Goal: Task Accomplishment & Management: Use online tool/utility

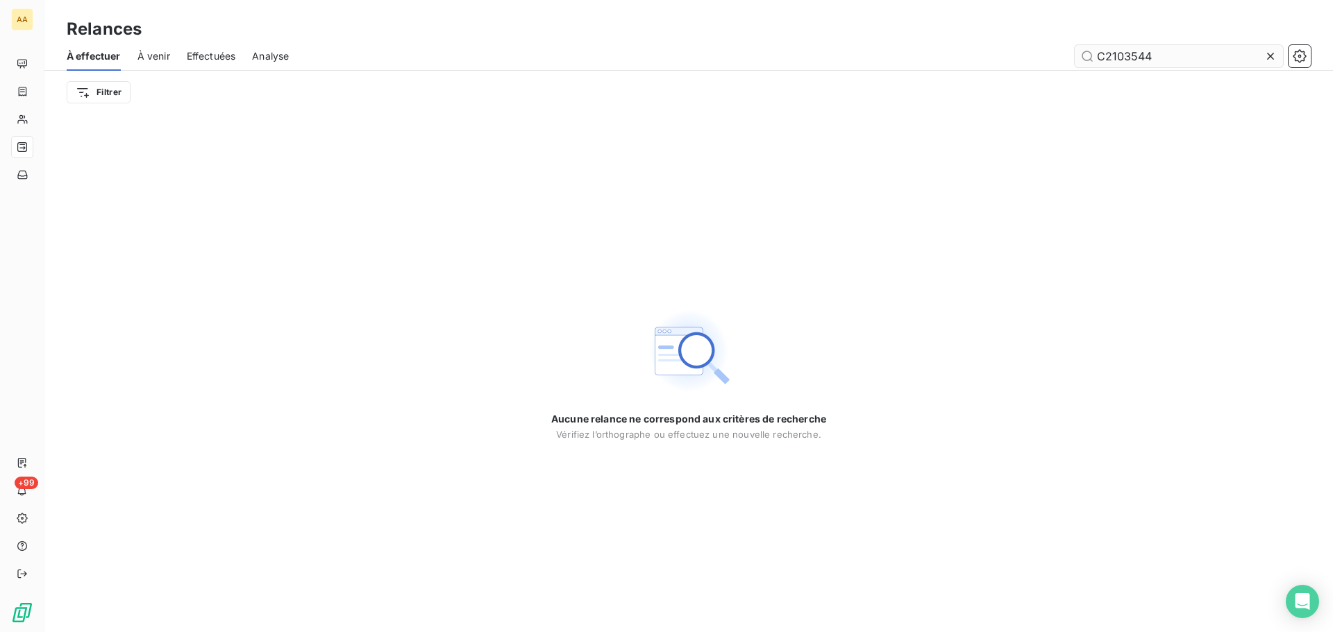
click at [1269, 56] on icon at bounding box center [1270, 56] width 14 height 14
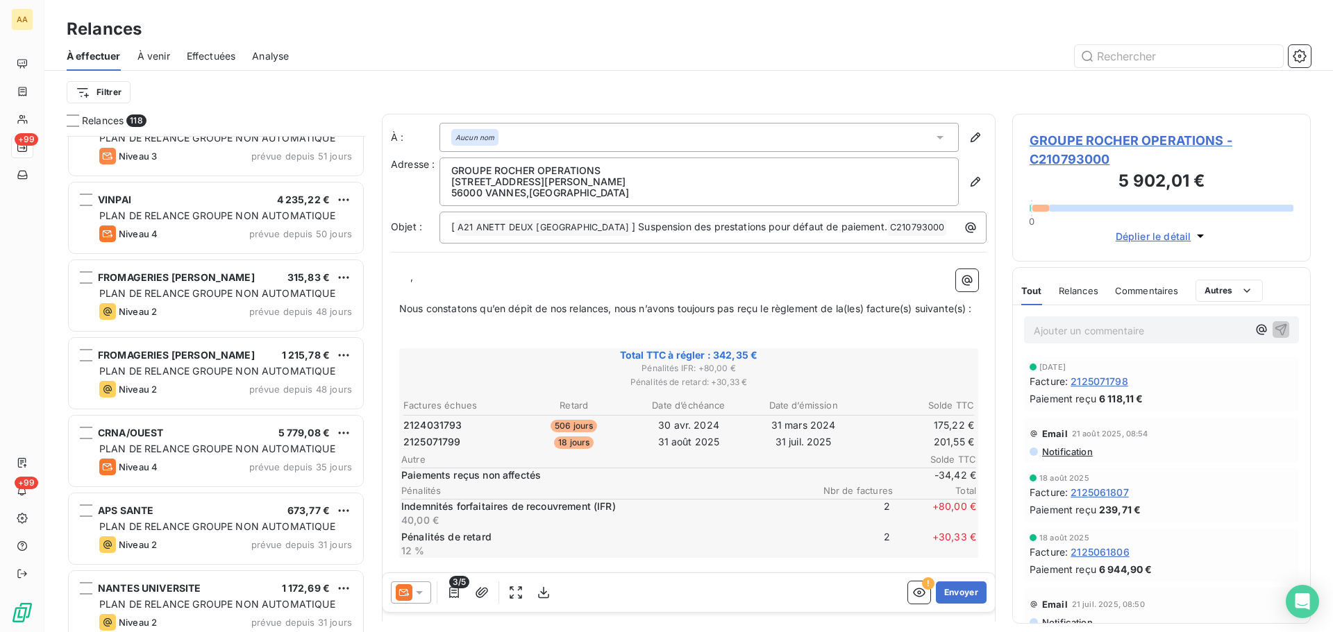
scroll to position [1806, 0]
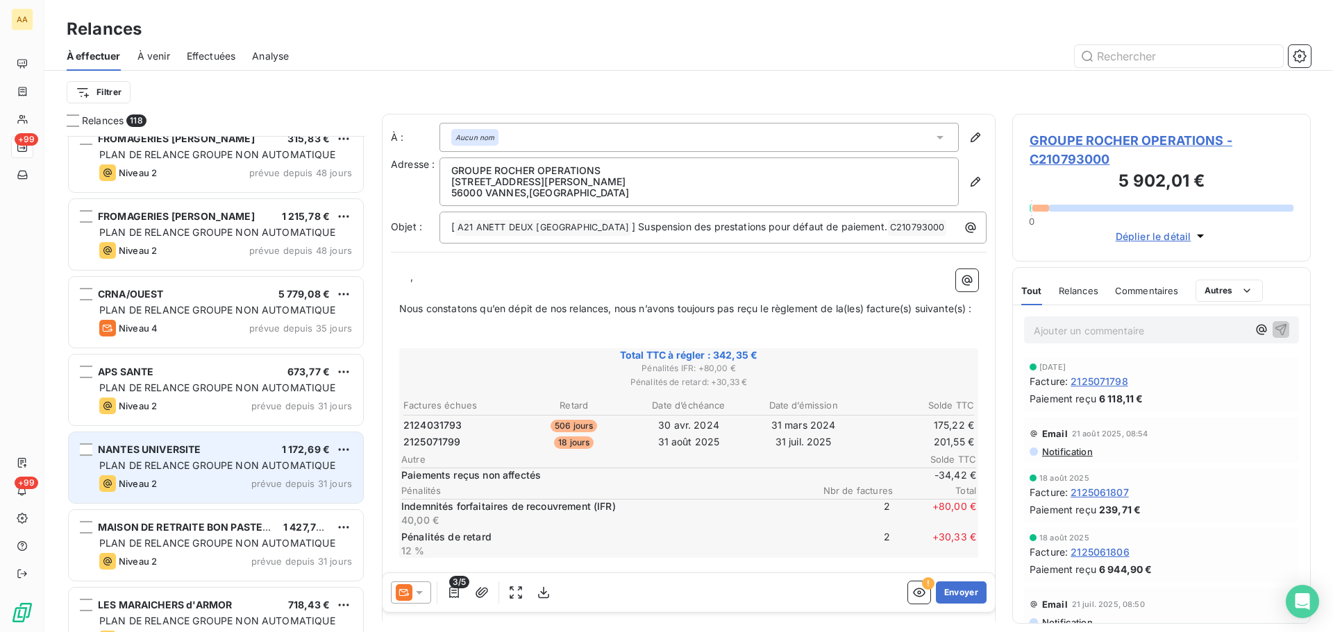
click at [137, 459] on div "PLAN DE RELANCE GROUPE NON AUTOMATIQUE" at bounding box center [225, 466] width 253 height 14
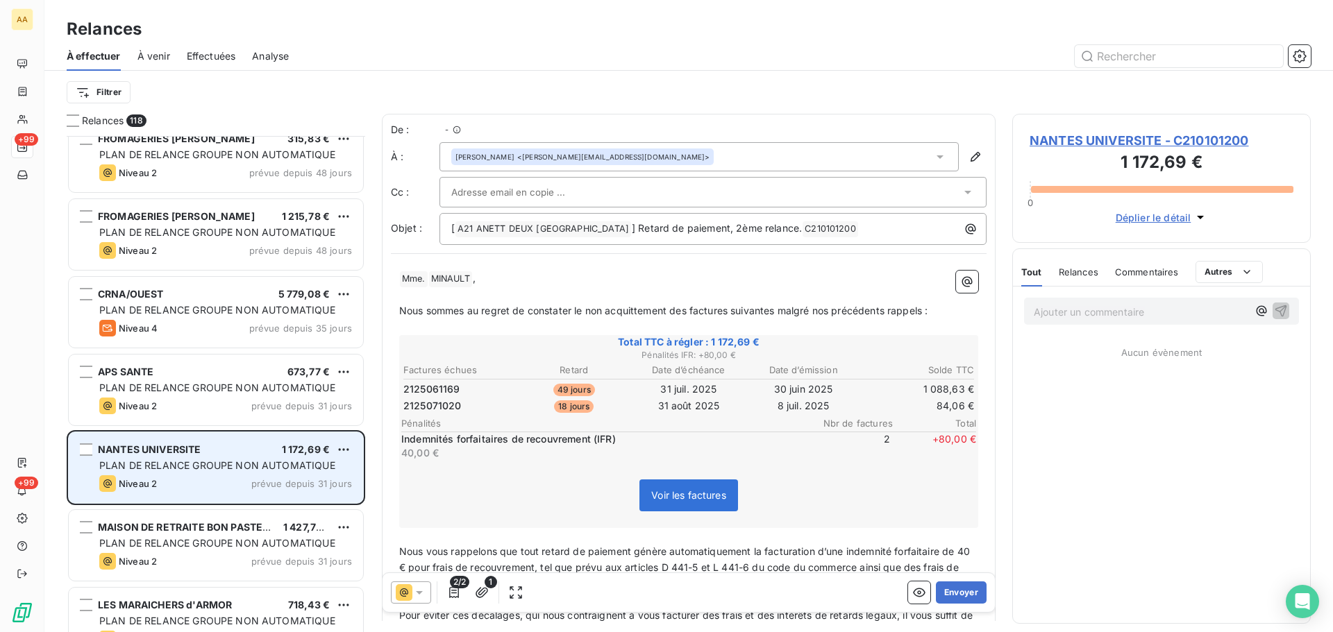
scroll to position [486, 288]
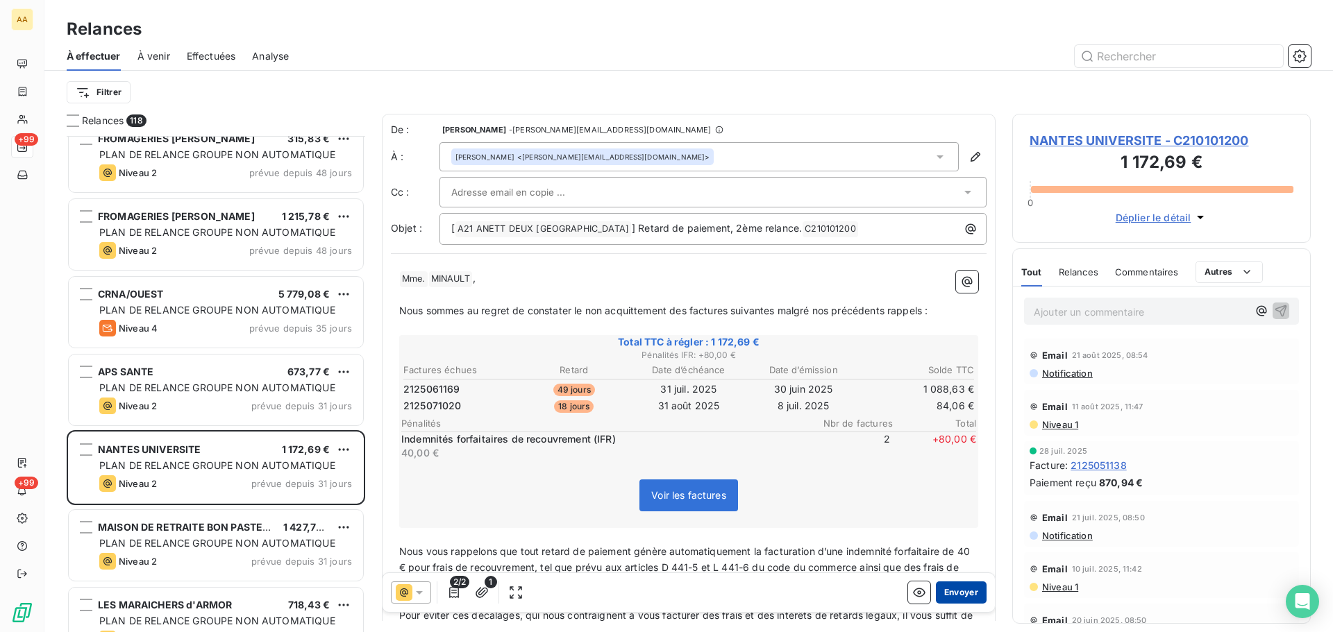
click at [962, 595] on button "Envoyer" at bounding box center [961, 593] width 51 height 22
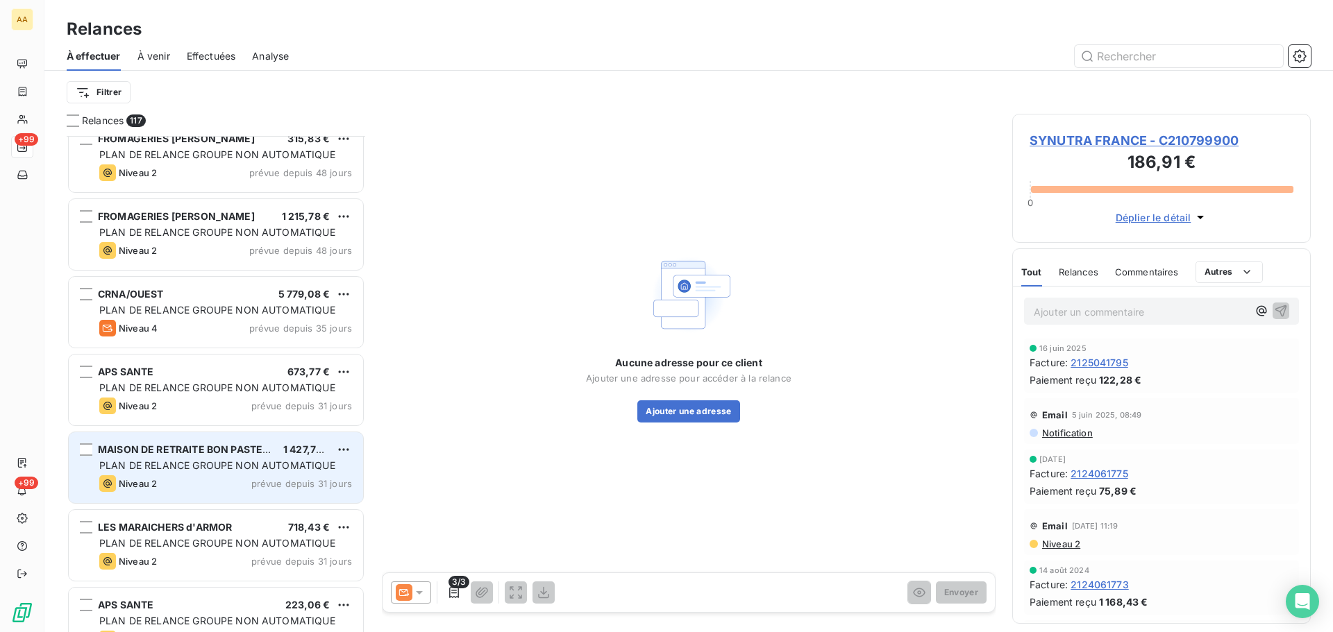
click at [185, 458] on div "MAISON DE RETRAITE BON PASTEUR 1 427,77 € PLAN DE RELANCE GROUPE NON AUTOMATIQU…" at bounding box center [216, 467] width 294 height 71
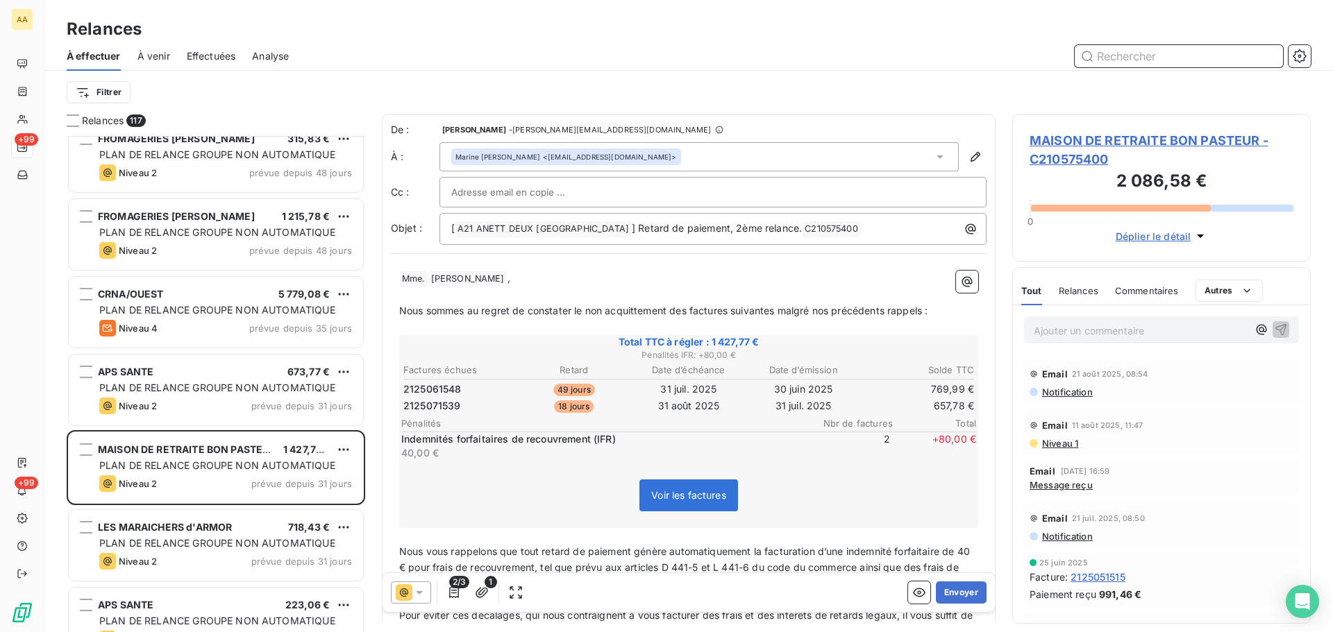
click at [1148, 56] on input "text" at bounding box center [1179, 56] width 208 height 22
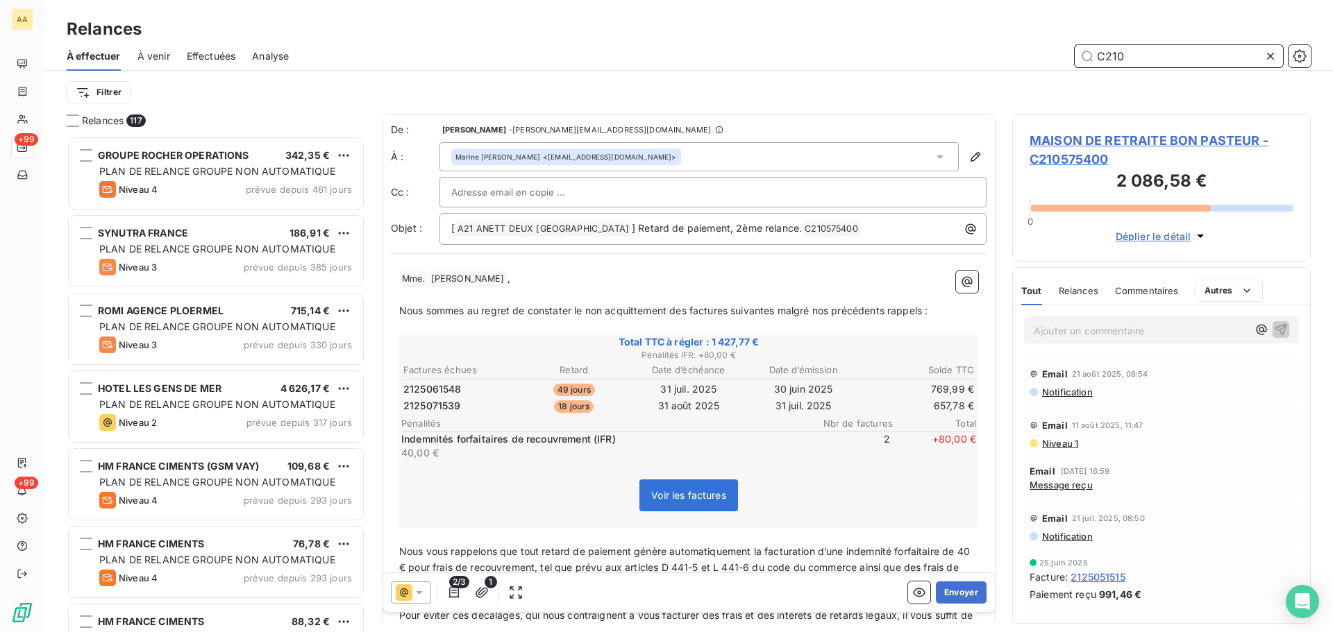
scroll to position [486, 288]
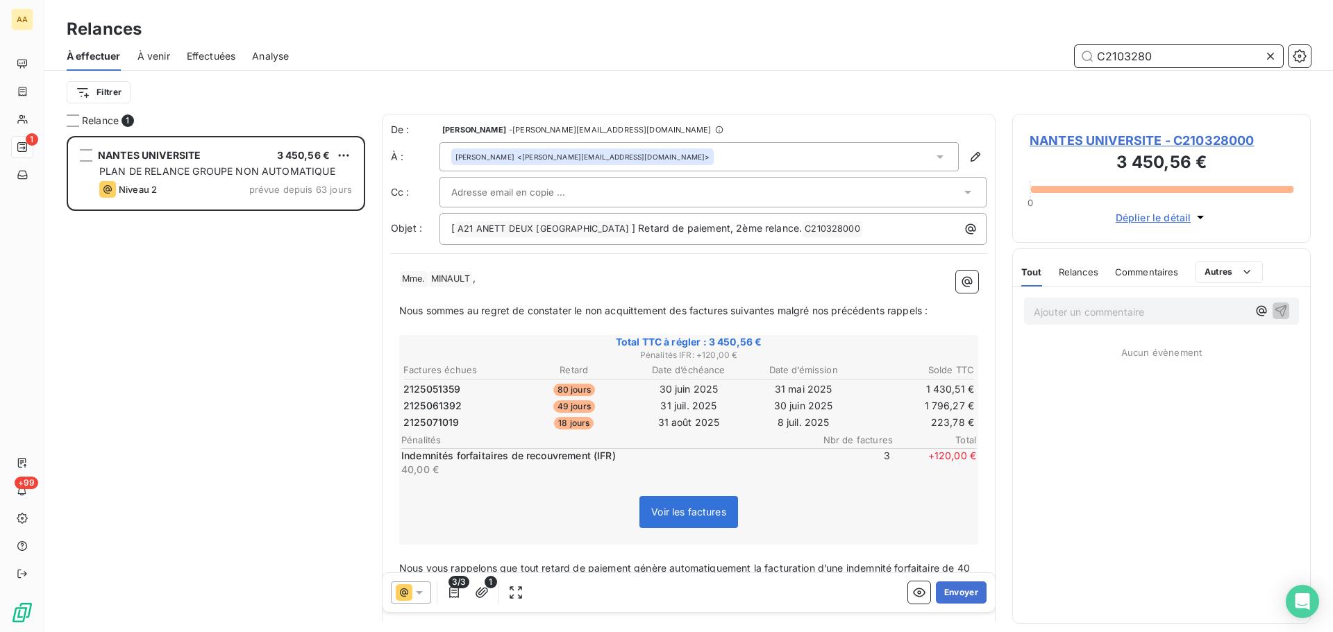
scroll to position [486, 288]
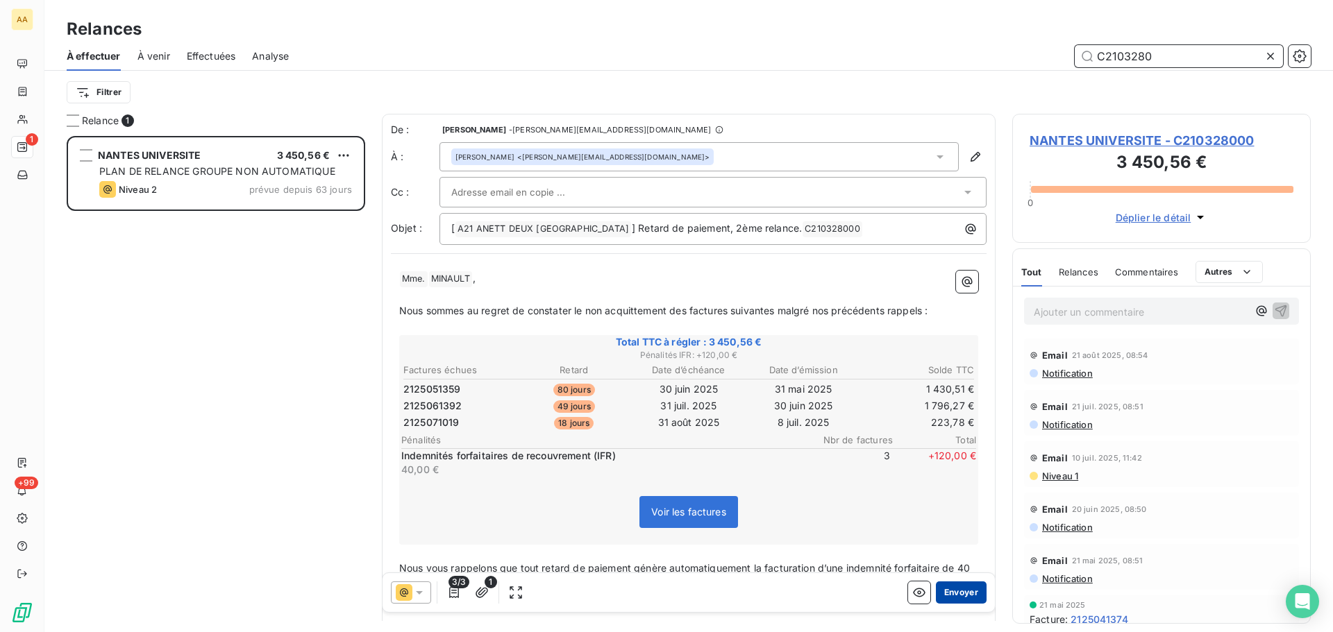
type input "C2103280"
click at [942, 595] on button "Envoyer" at bounding box center [961, 593] width 51 height 22
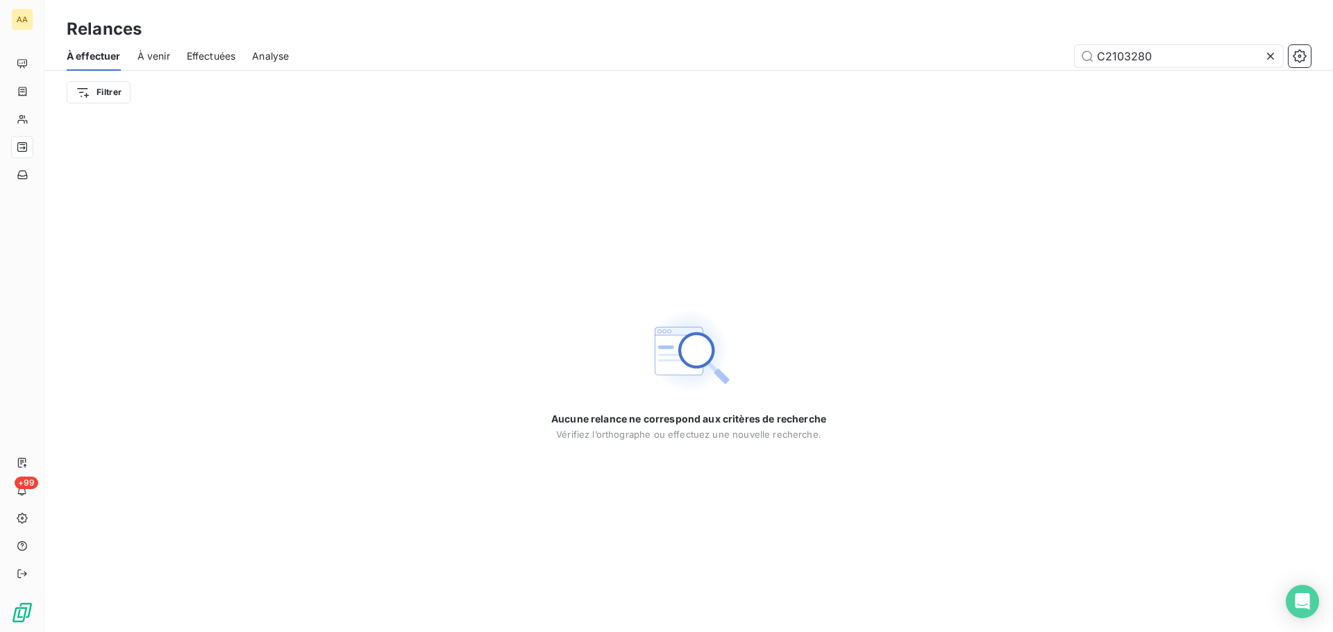
click at [1265, 57] on icon at bounding box center [1270, 56] width 14 height 14
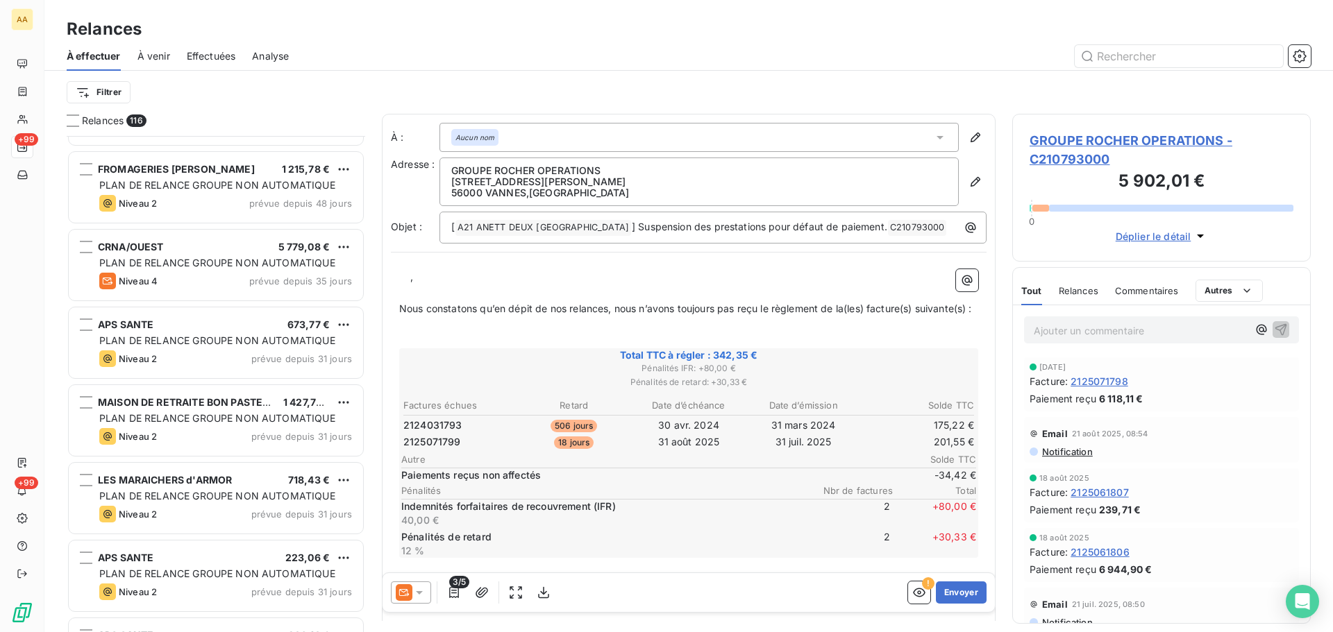
scroll to position [1806, 0]
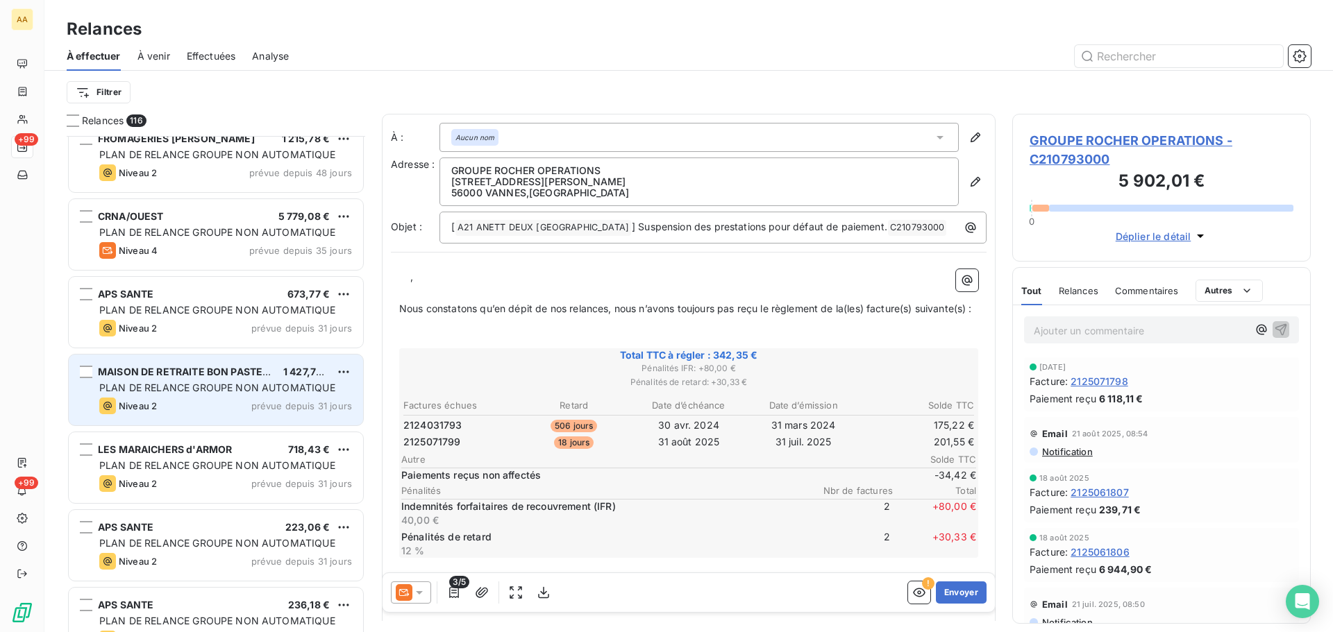
click at [222, 379] on div "MAISON DE RETRAITE BON PASTEUR" at bounding box center [185, 372] width 174 height 14
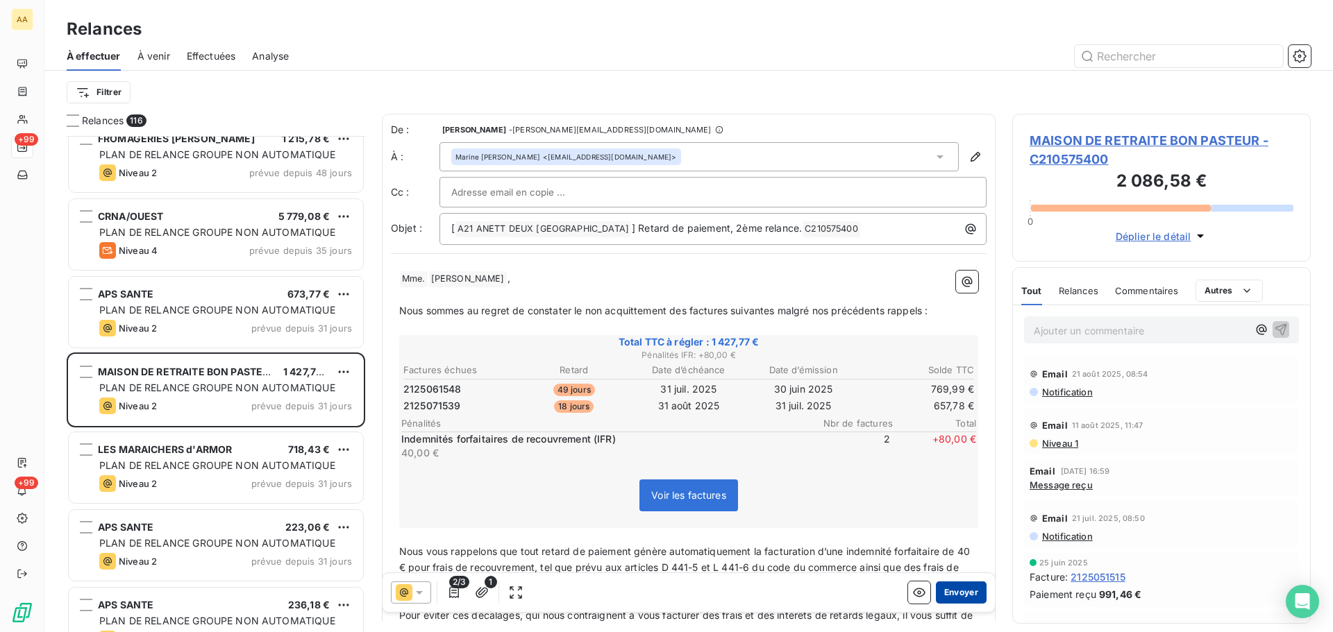
click at [961, 594] on button "Envoyer" at bounding box center [961, 593] width 51 height 22
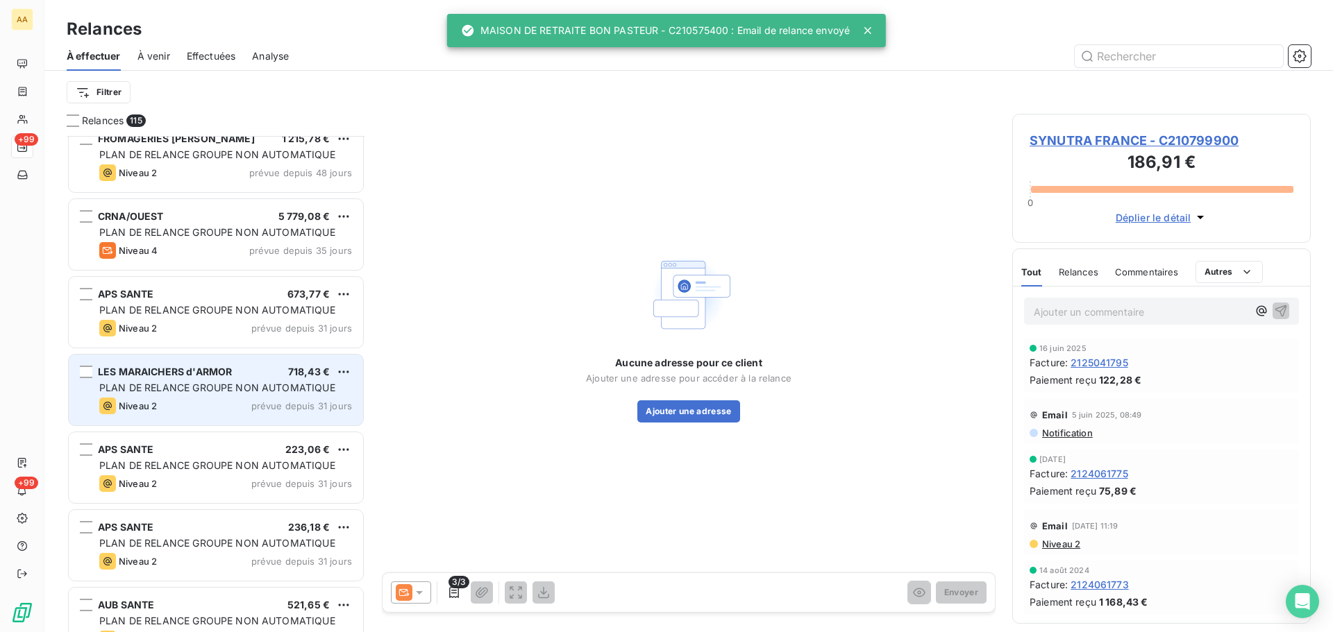
click at [165, 382] on span "PLAN DE RELANCE GROUPE NON AUTOMATIQUE" at bounding box center [217, 388] width 236 height 12
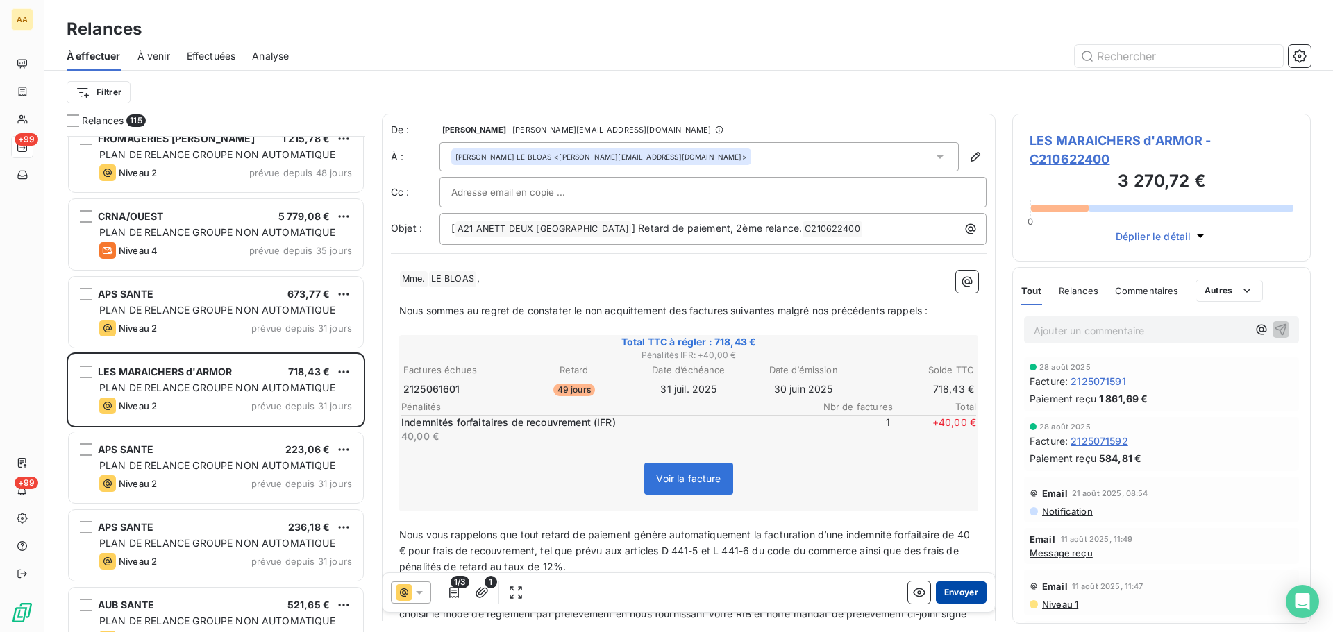
click at [952, 595] on button "Envoyer" at bounding box center [961, 593] width 51 height 22
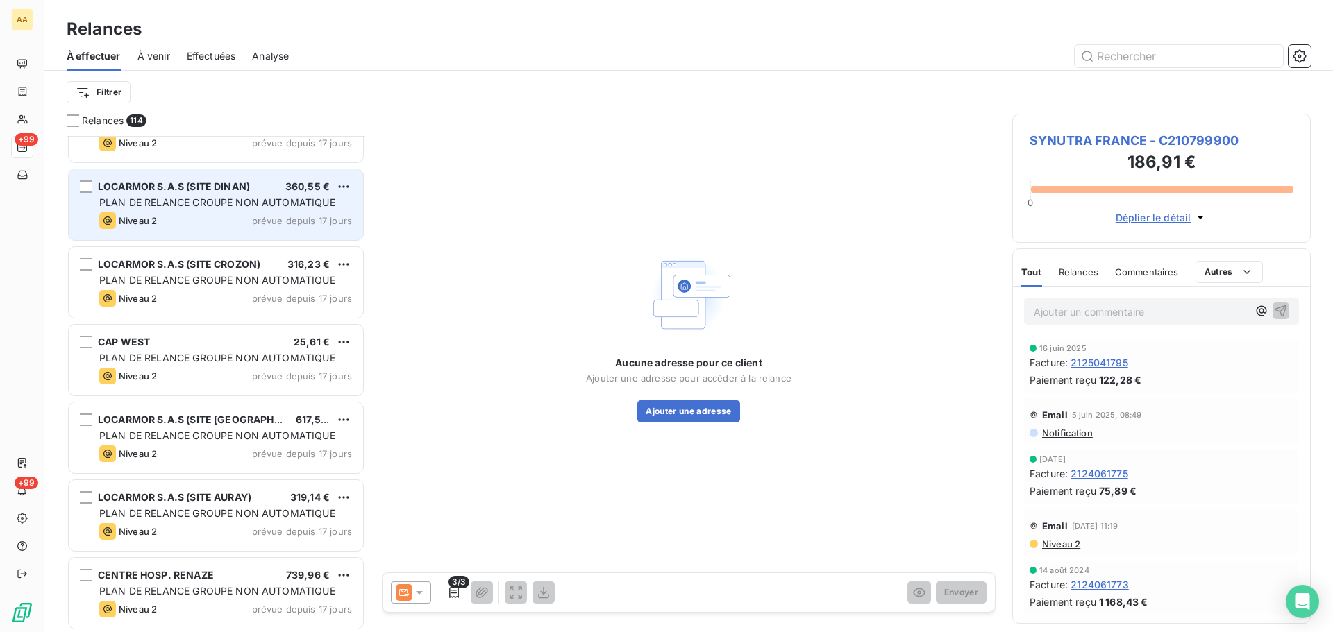
scroll to position [3888, 0]
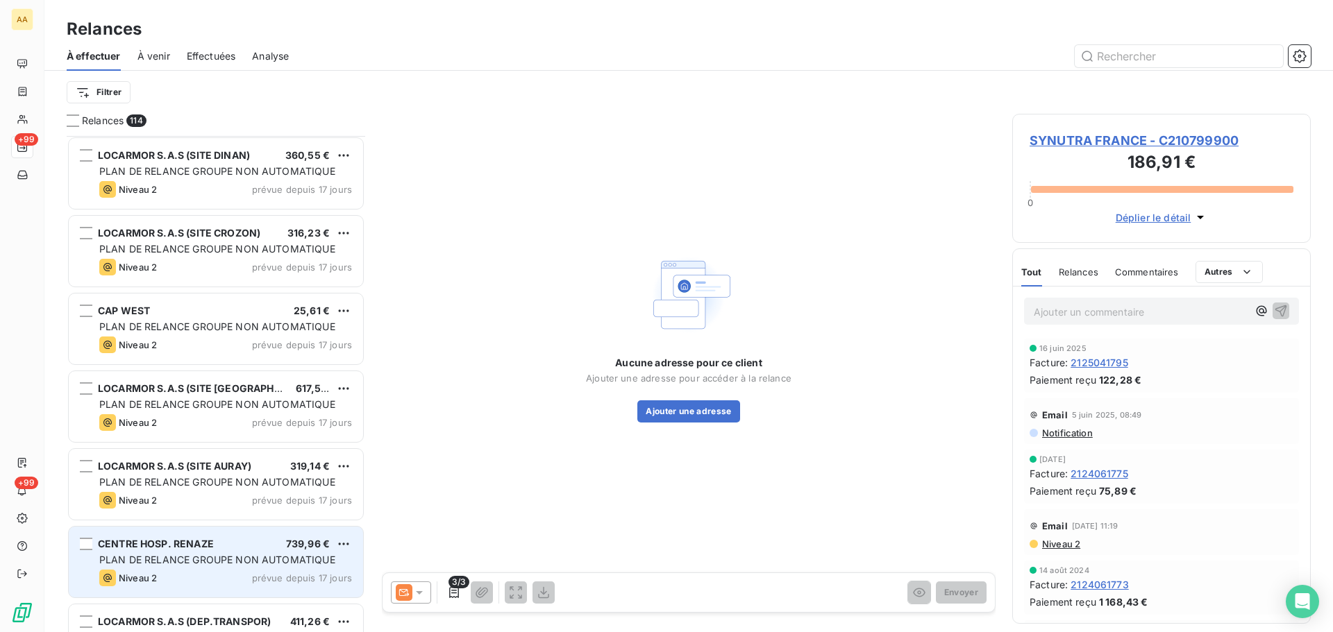
click at [221, 561] on span "PLAN DE RELANCE GROUPE NON AUTOMATIQUE" at bounding box center [217, 560] width 236 height 12
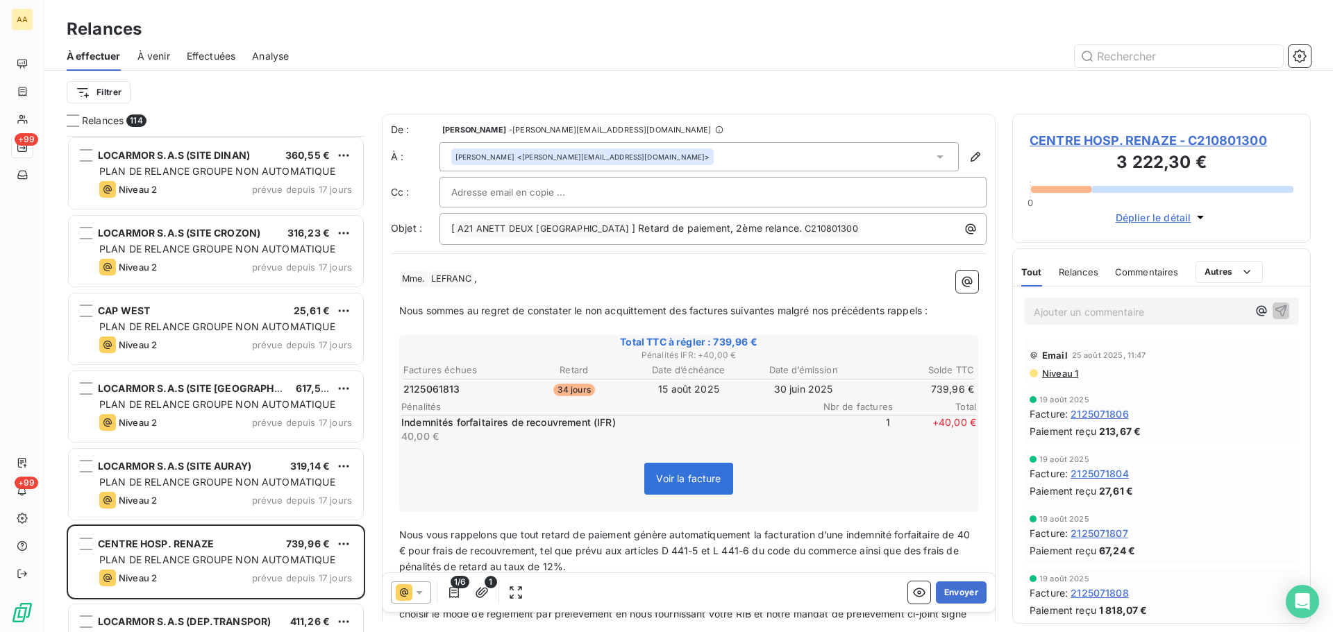
scroll to position [140, 0]
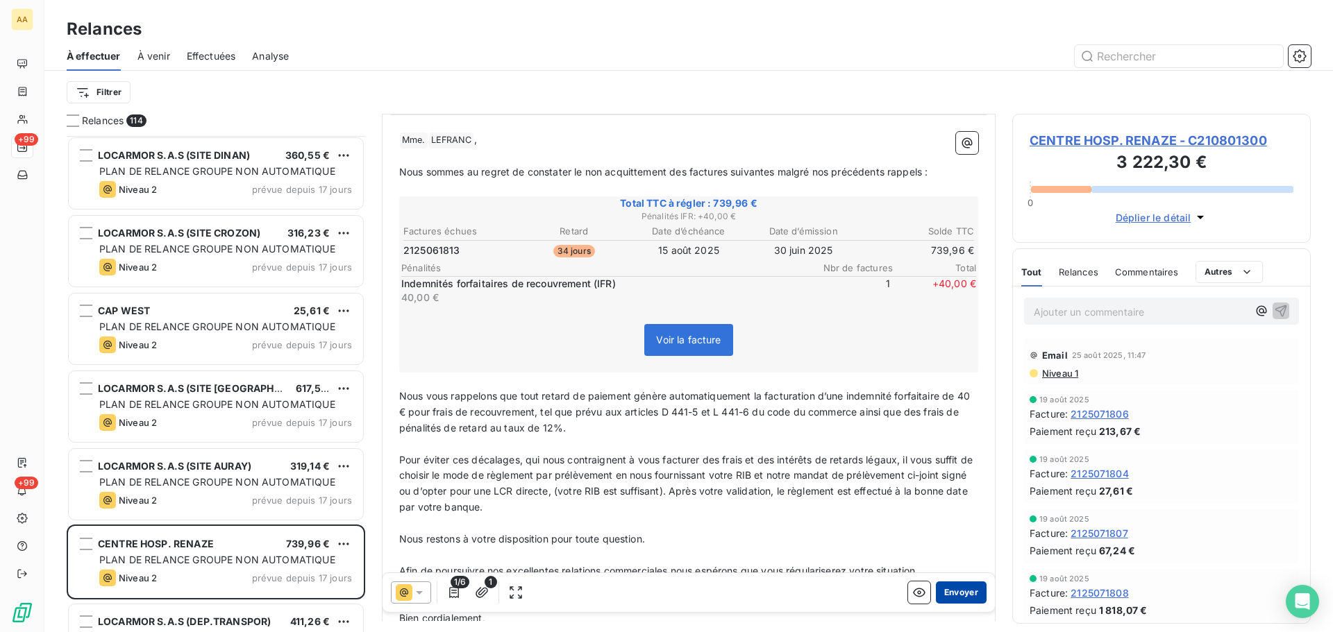
click at [966, 594] on button "Envoyer" at bounding box center [961, 593] width 51 height 22
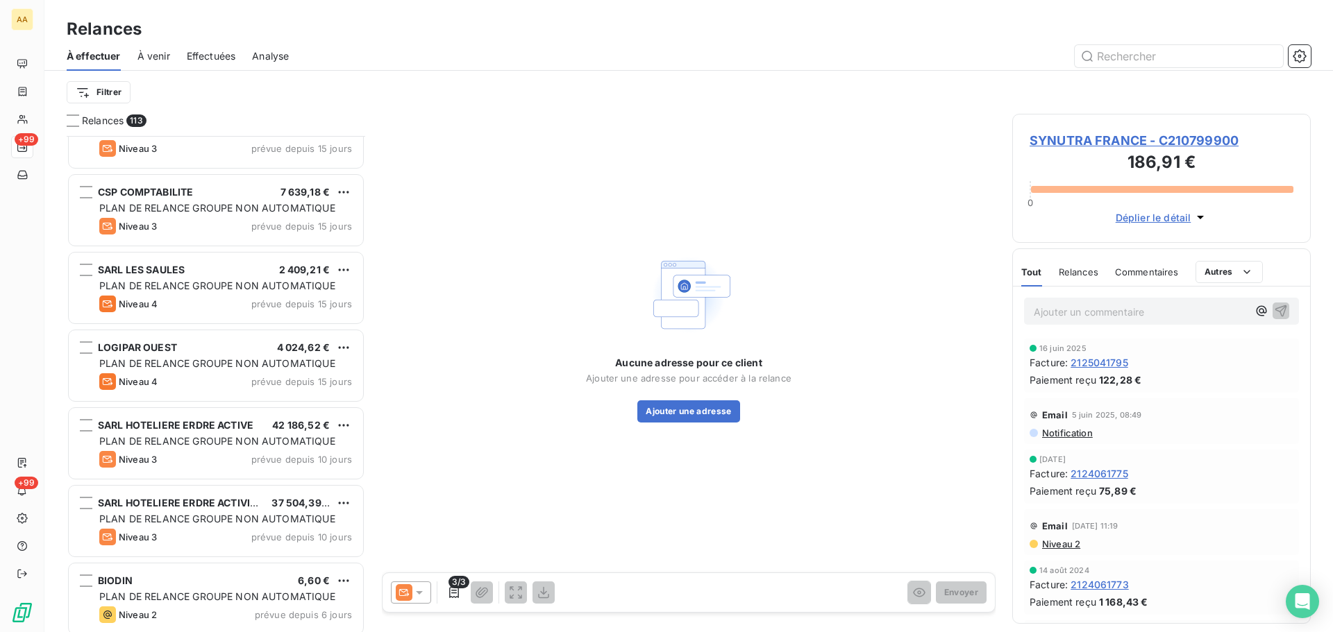
scroll to position [5971, 0]
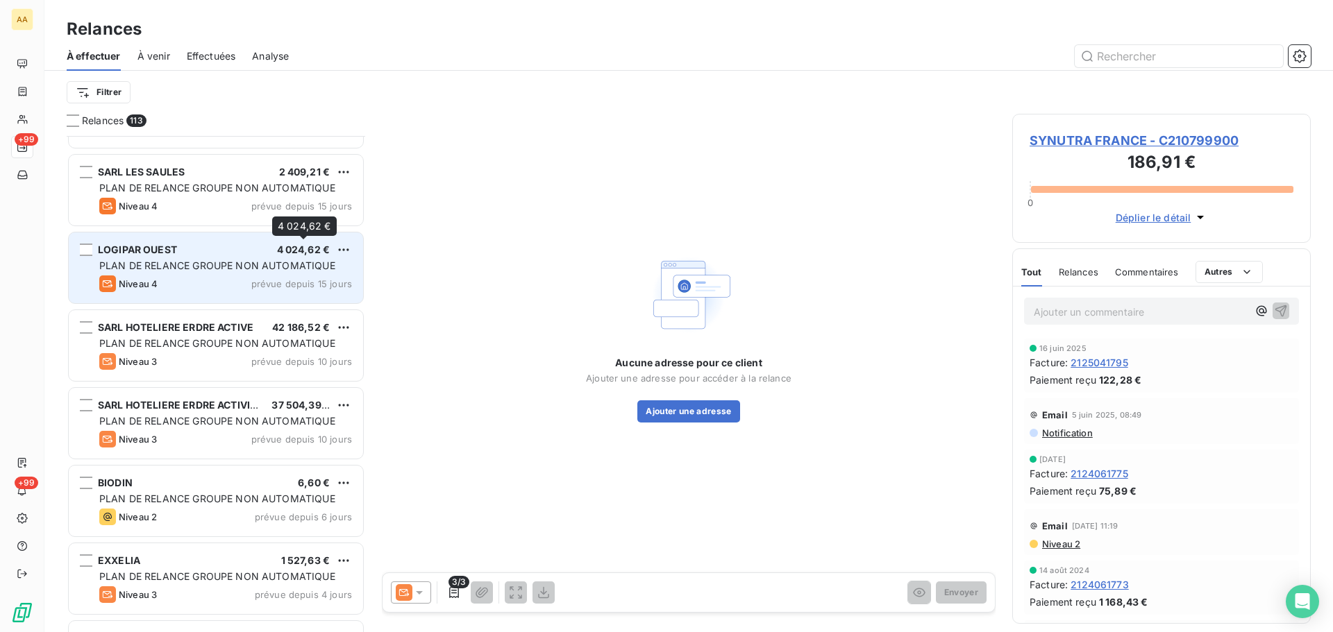
click at [304, 253] on span "4 024,62 €" at bounding box center [303, 250] width 53 height 12
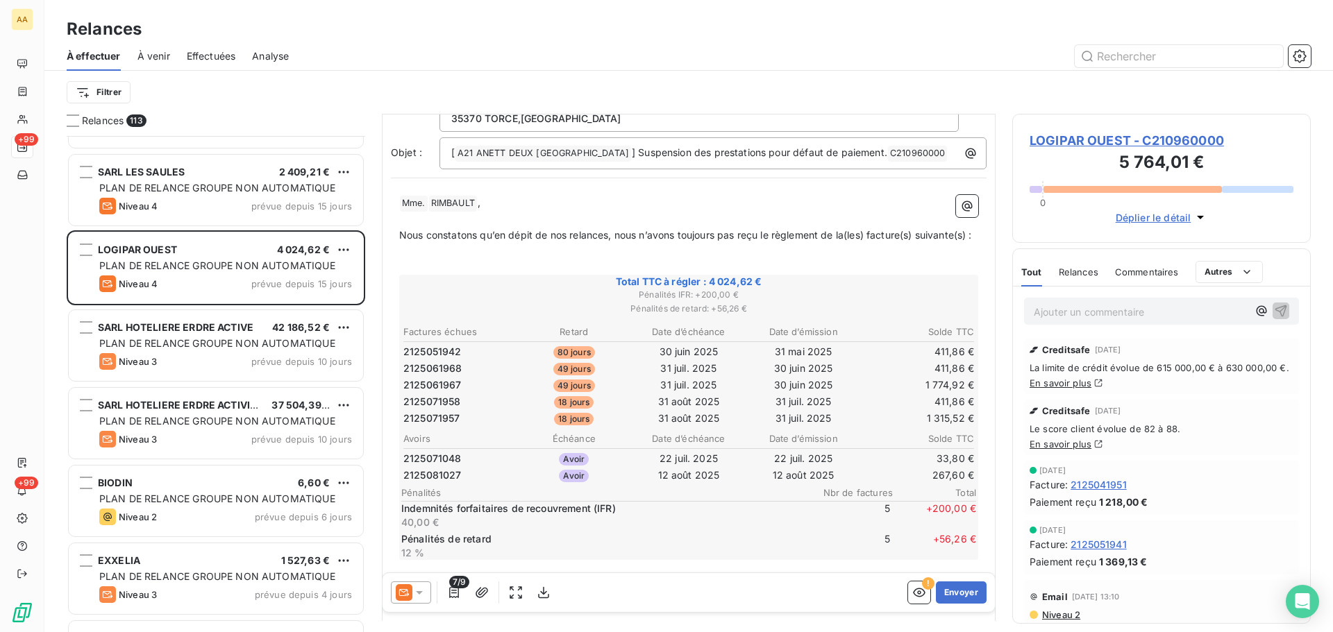
scroll to position [1, 0]
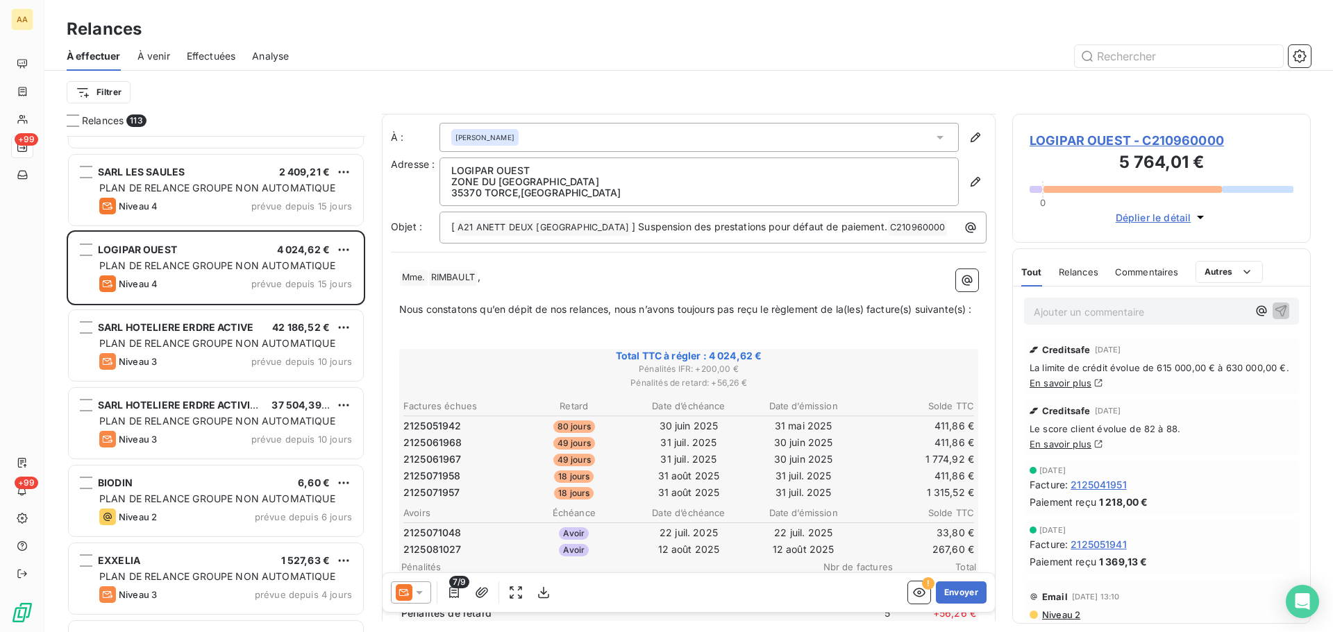
click at [421, 592] on icon at bounding box center [419, 592] width 7 height 3
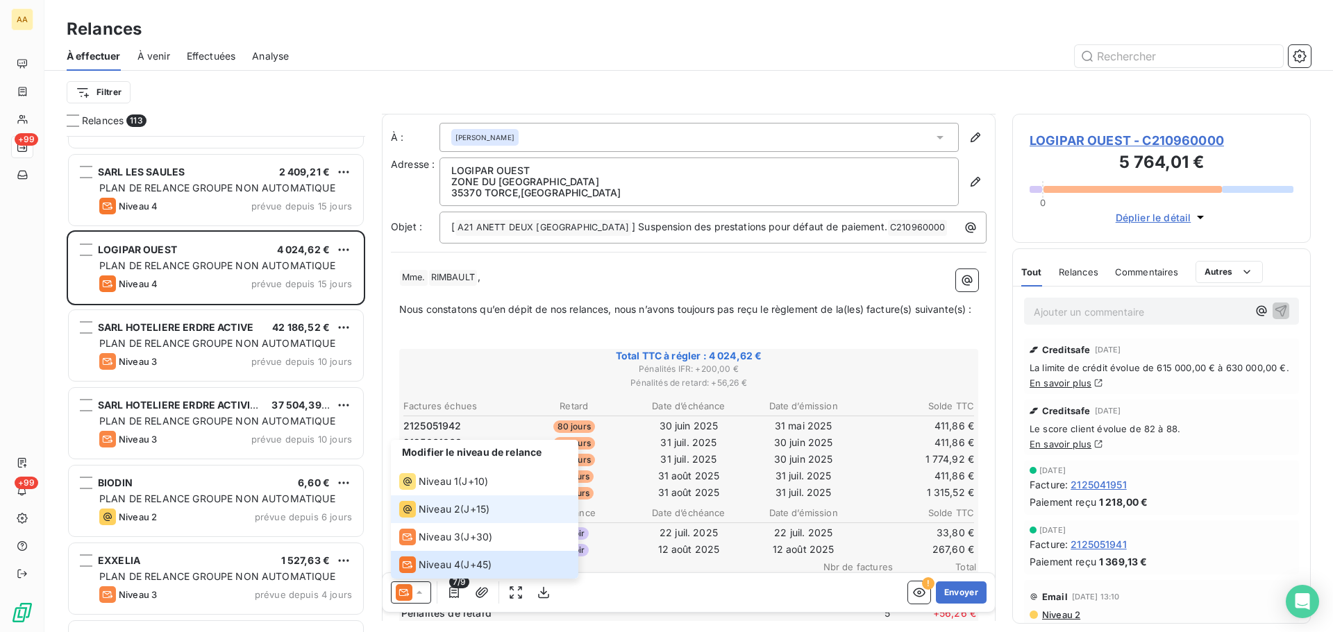
click at [437, 511] on span "Niveau 2" at bounding box center [440, 510] width 42 height 14
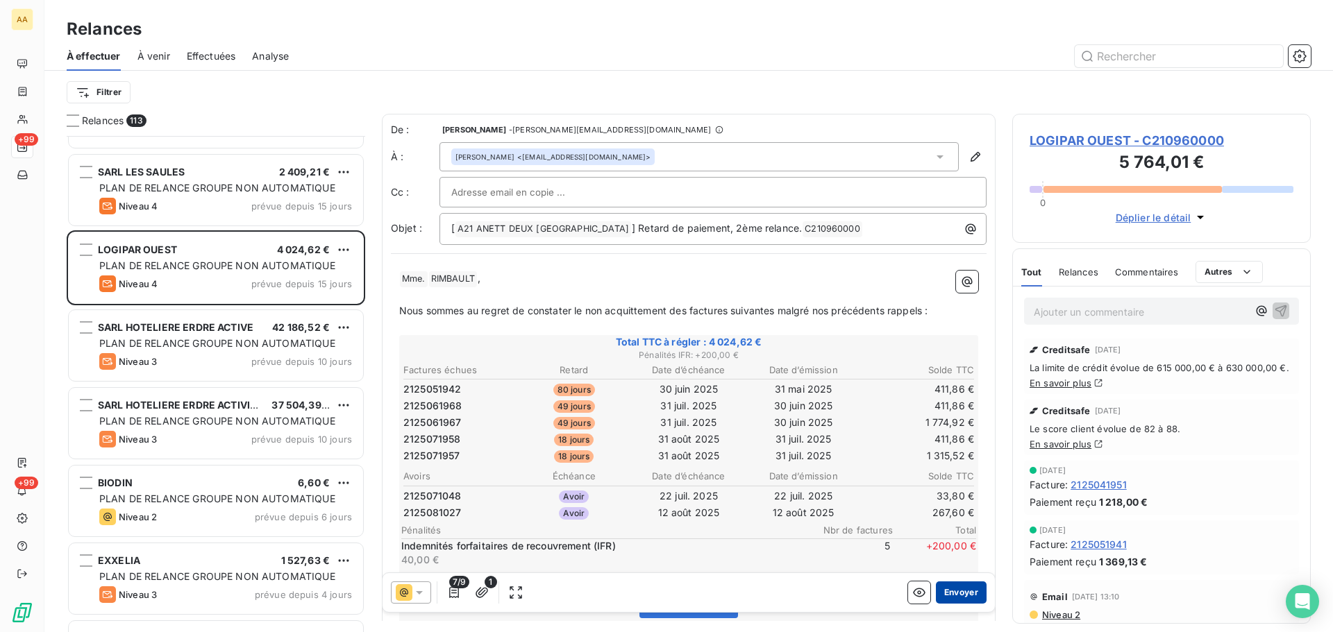
click at [960, 596] on button "Envoyer" at bounding box center [961, 593] width 51 height 22
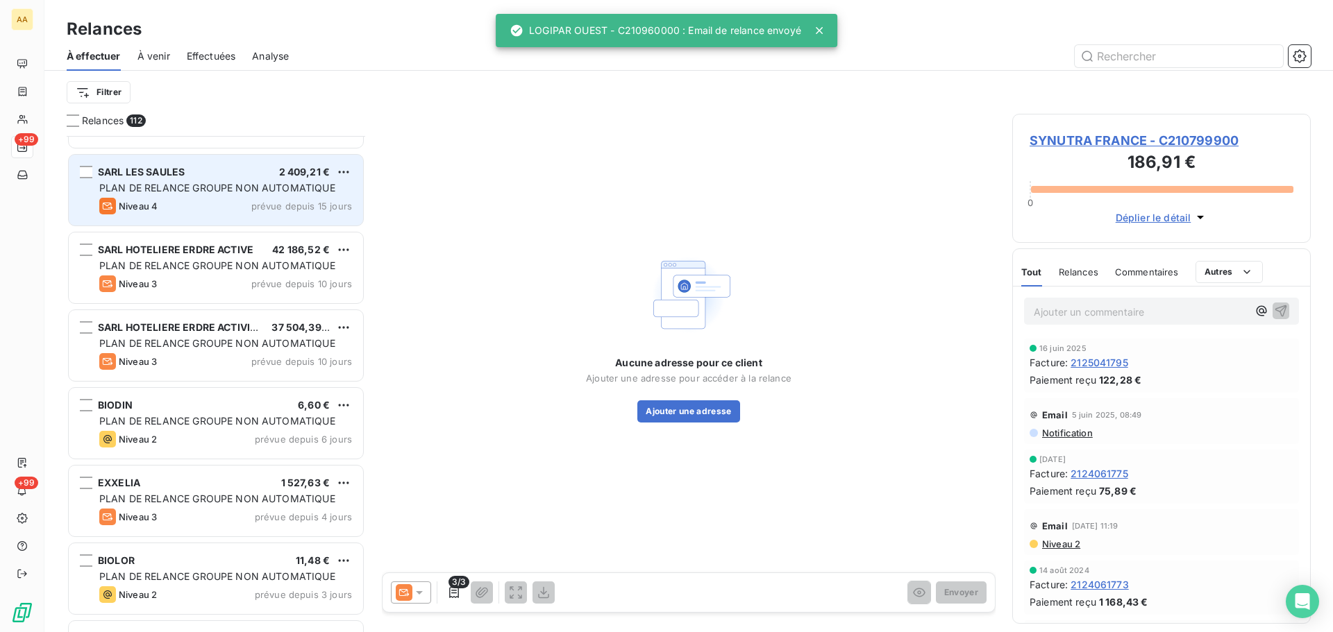
click at [170, 188] on span "PLAN DE RELANCE GROUPE NON AUTOMATIQUE" at bounding box center [217, 188] width 236 height 12
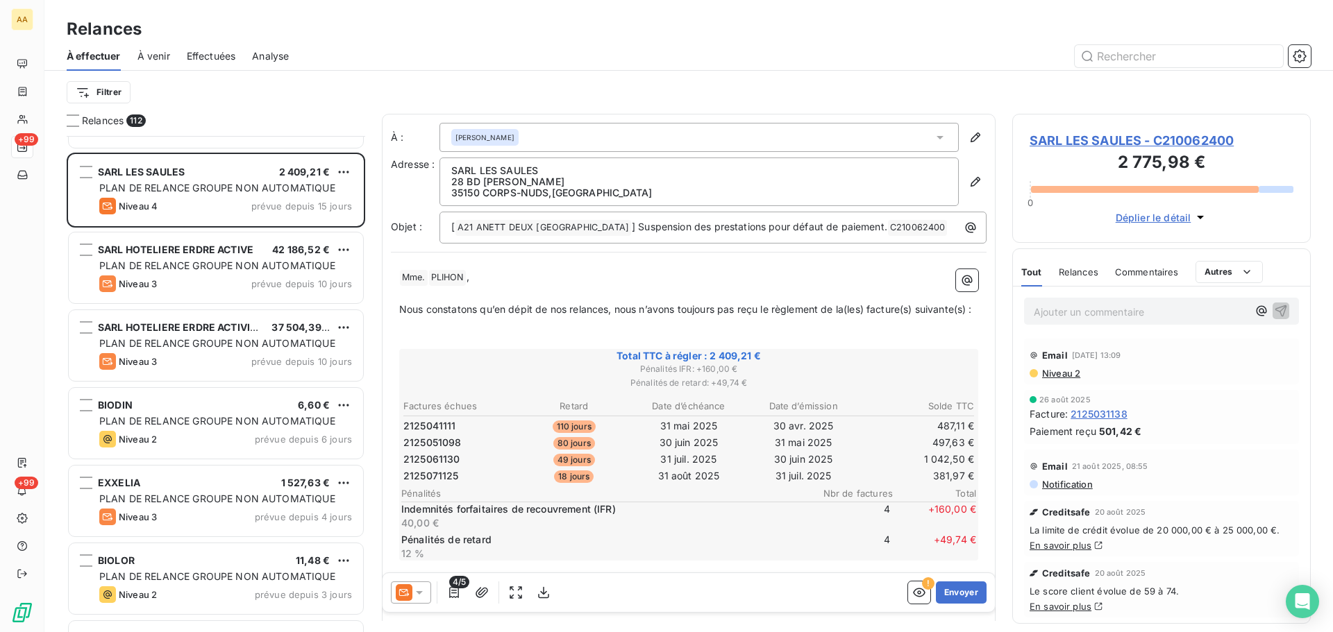
click at [424, 592] on icon at bounding box center [419, 593] width 14 height 14
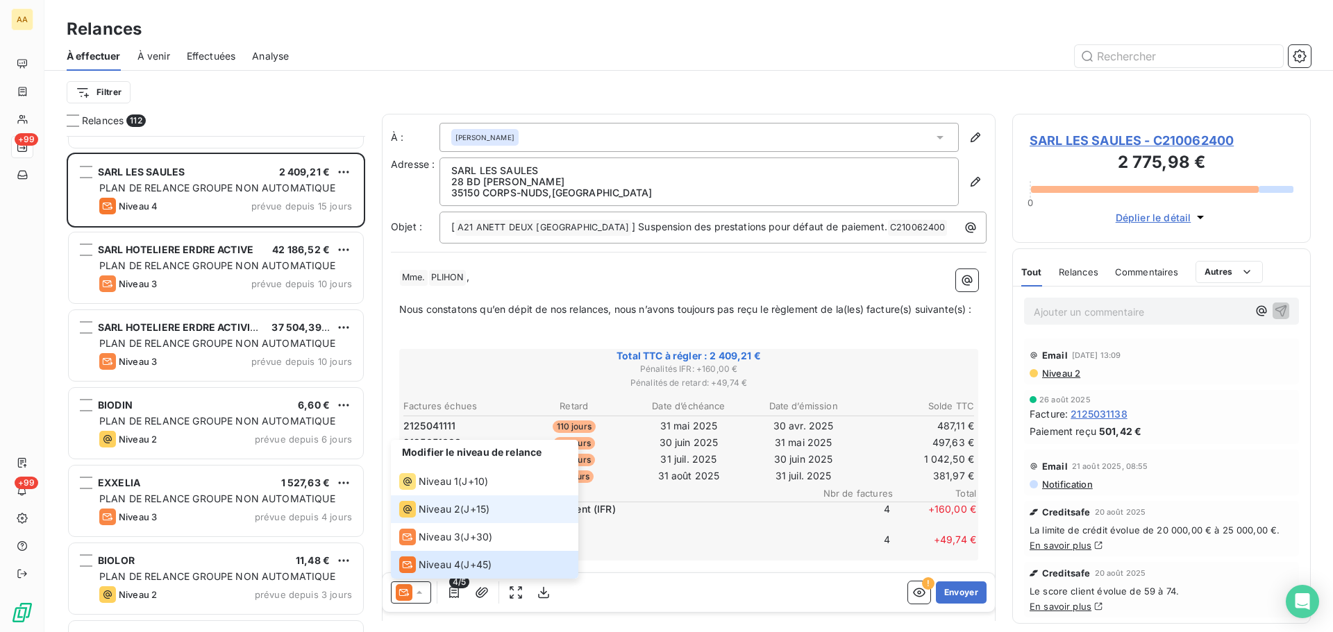
click at [459, 509] on span "Niveau 2" at bounding box center [440, 510] width 42 height 14
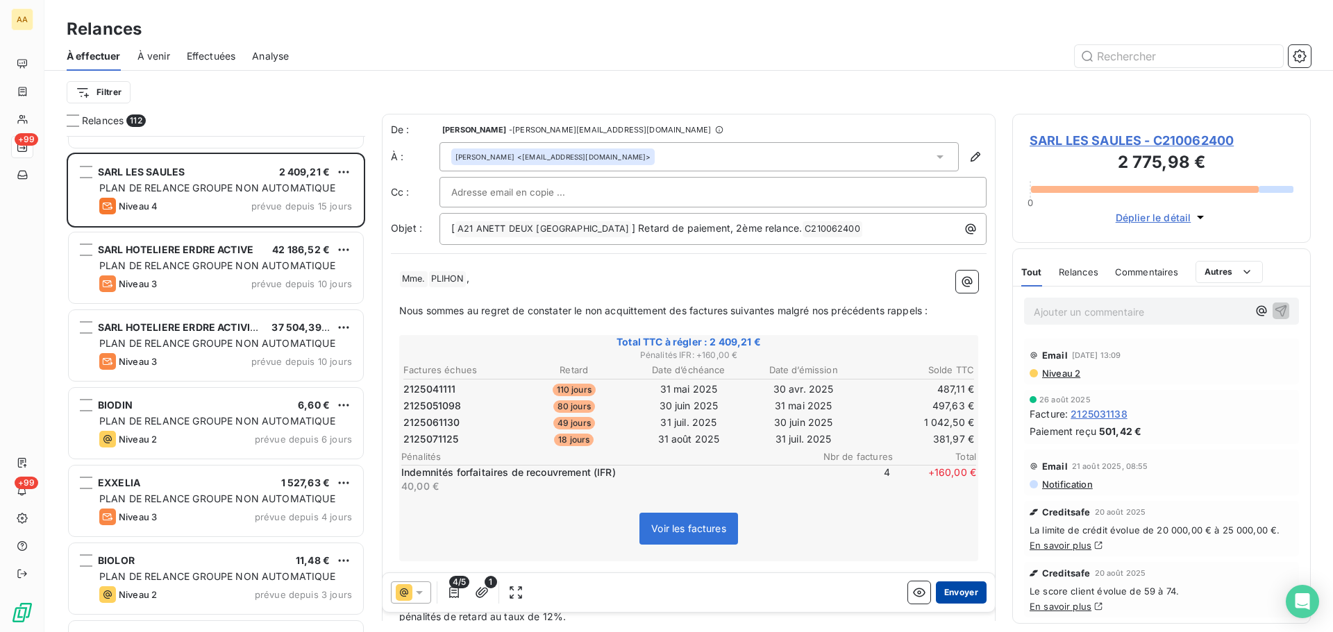
click at [936, 590] on button "Envoyer" at bounding box center [961, 593] width 51 height 22
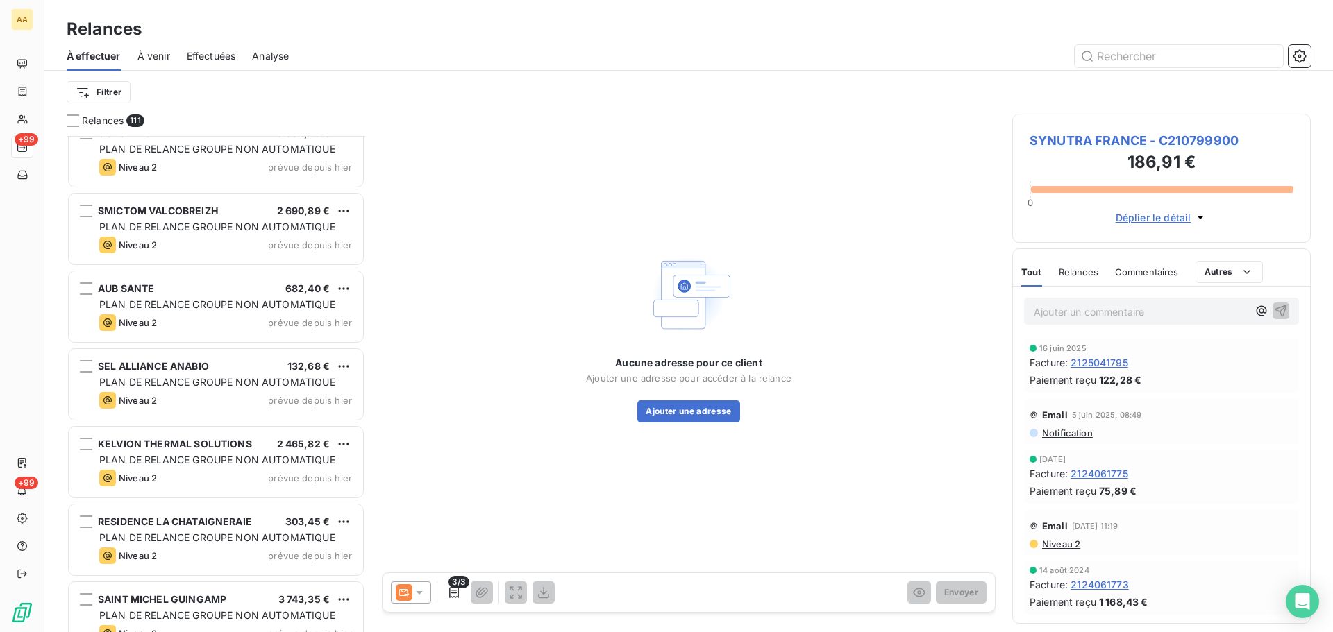
scroll to position [6665, 0]
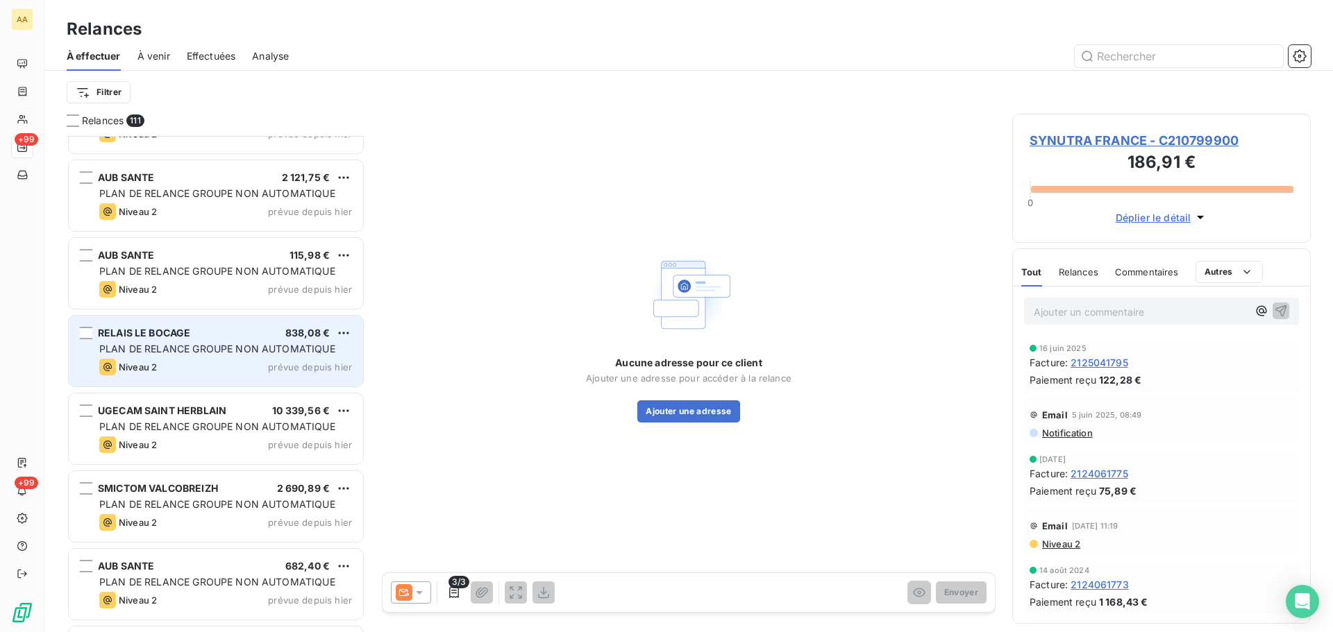
click at [154, 359] on div "Niveau 2" at bounding box center [128, 367] width 58 height 17
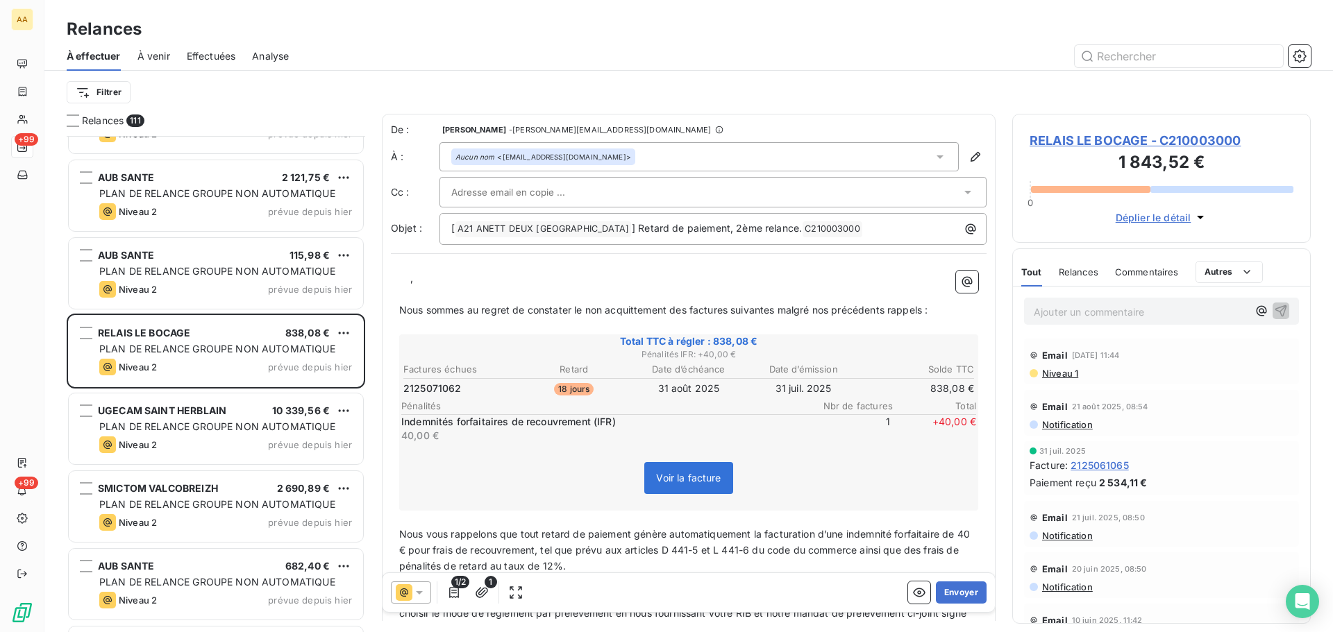
click at [405, 277] on p "﻿ ﻿ ﻿ ﻿ ," at bounding box center [688, 279] width 579 height 16
click at [396, 275] on div "﻿ ﻿ ﻿ ﻿ , ﻿ Nous sommes au regret de constater le non acquittement des factures…" at bounding box center [689, 524] width 596 height 525
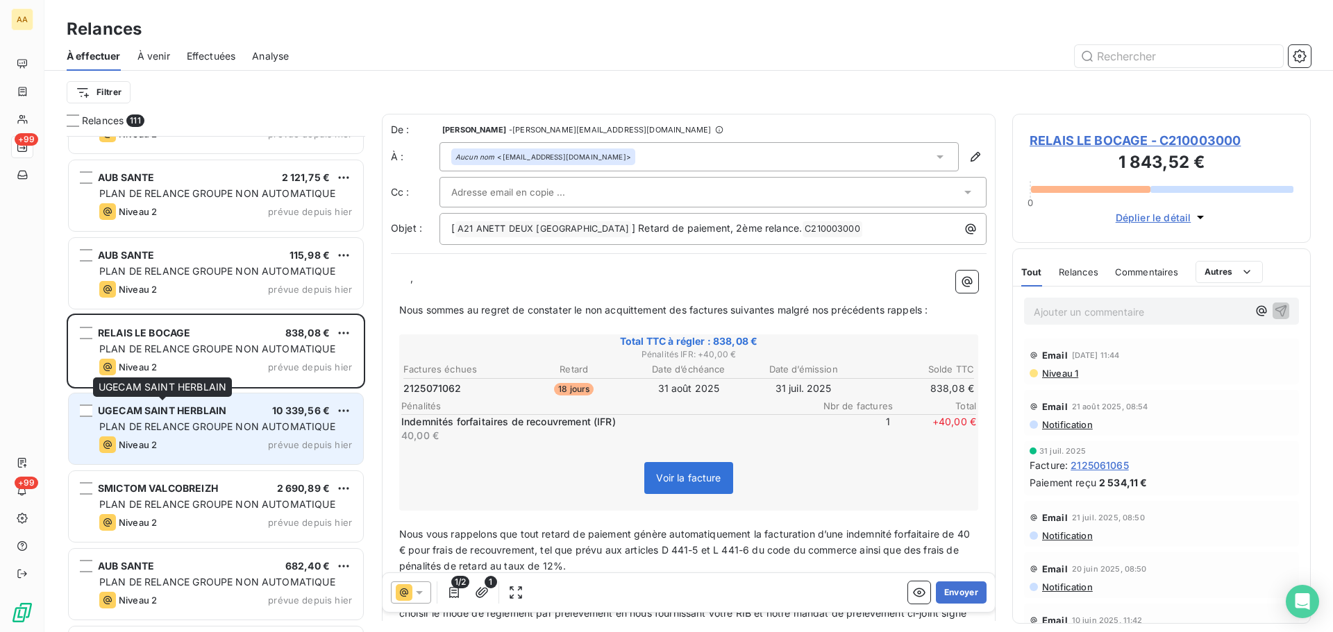
click at [186, 416] on span "UGECAM SAINT HERBLAIN" at bounding box center [162, 411] width 128 height 12
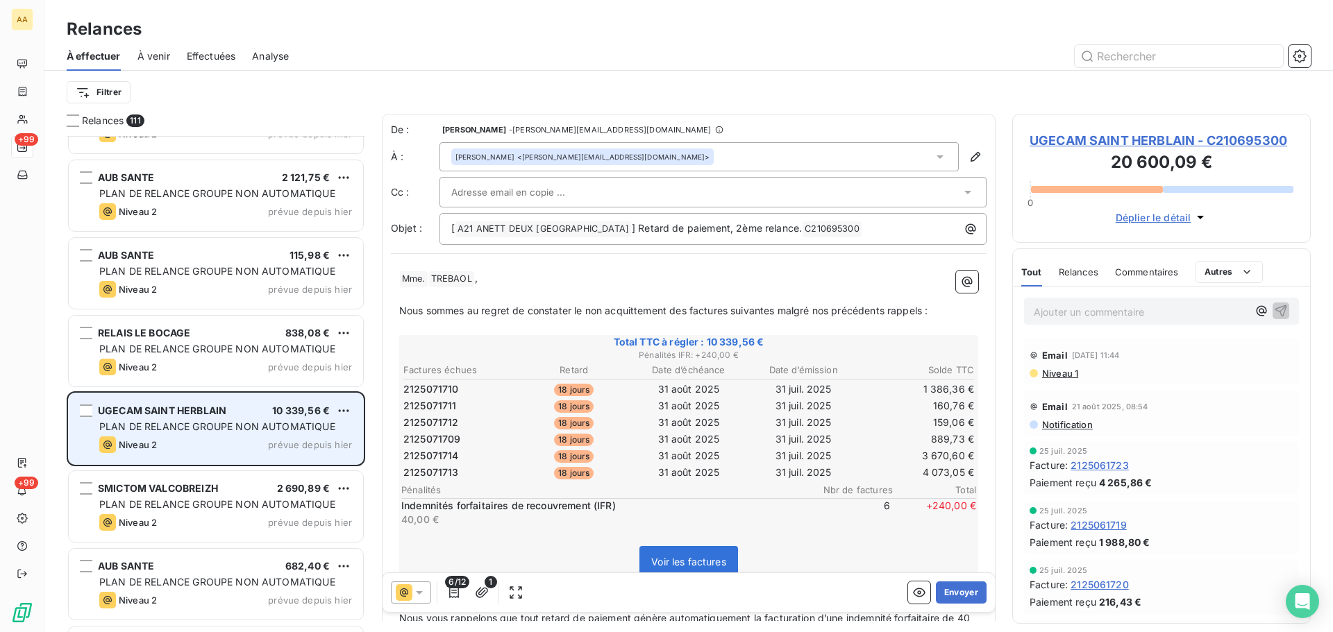
scroll to position [6943, 0]
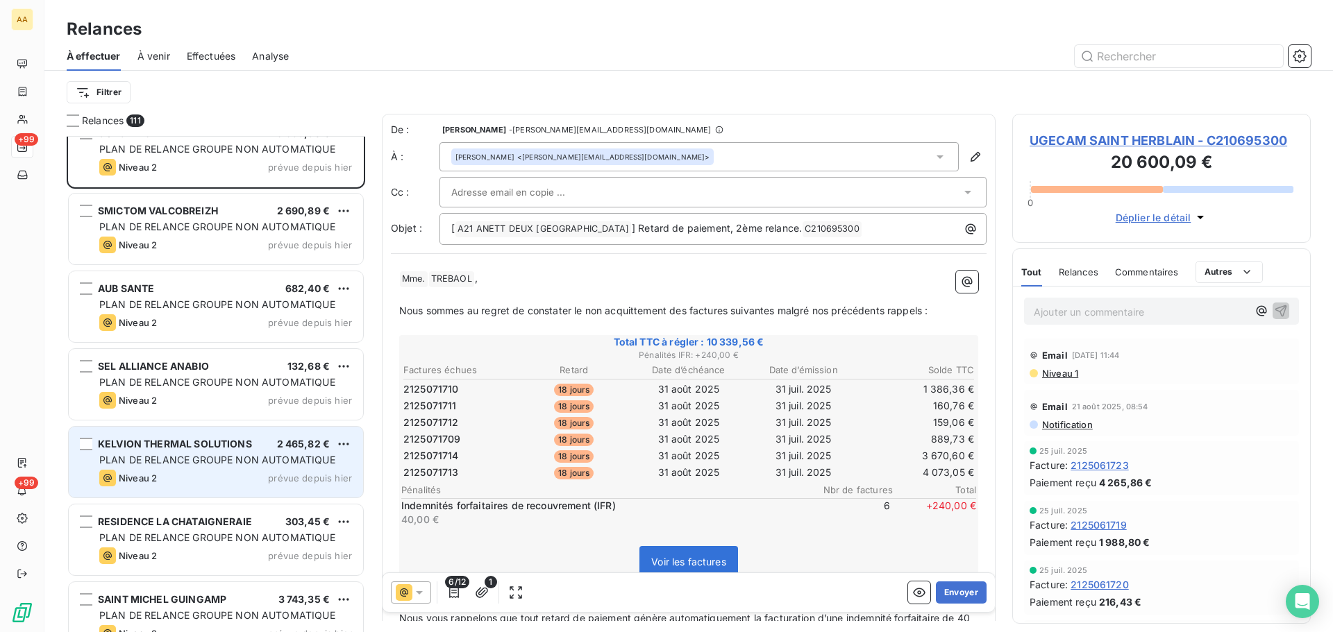
click at [221, 466] on div "PLAN DE RELANCE GROUPE NON AUTOMATIQUE" at bounding box center [225, 460] width 253 height 14
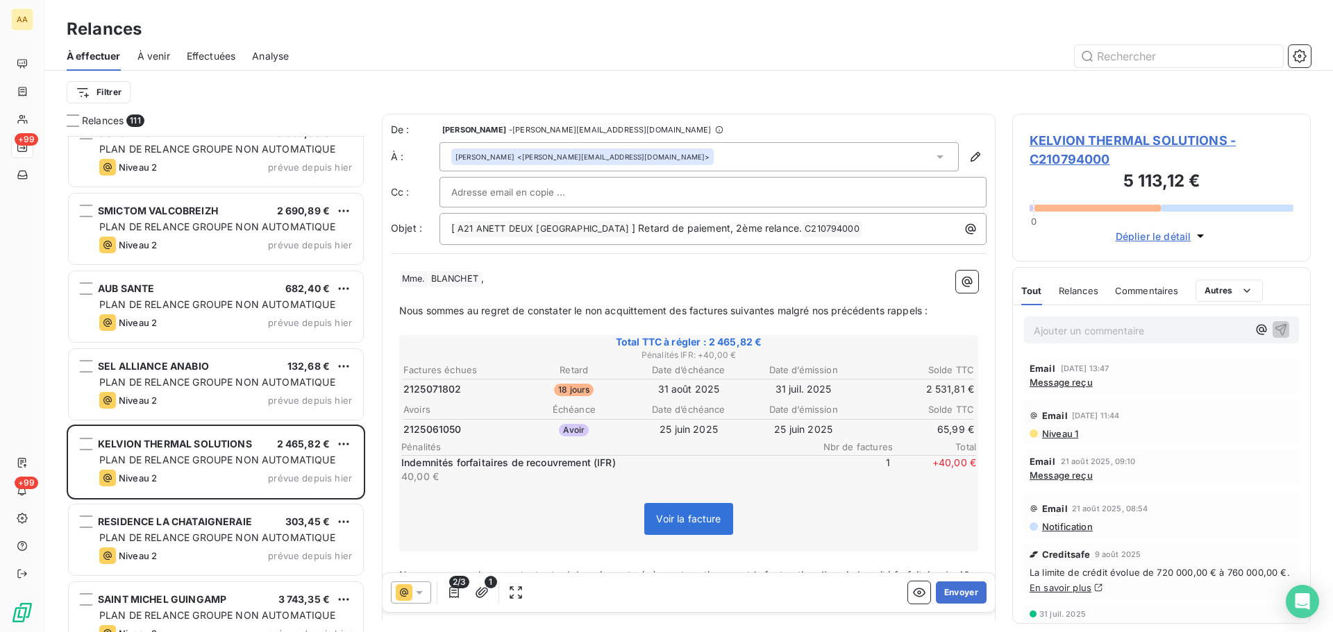
click at [1062, 380] on span "Message reçu" at bounding box center [1060, 382] width 63 height 11
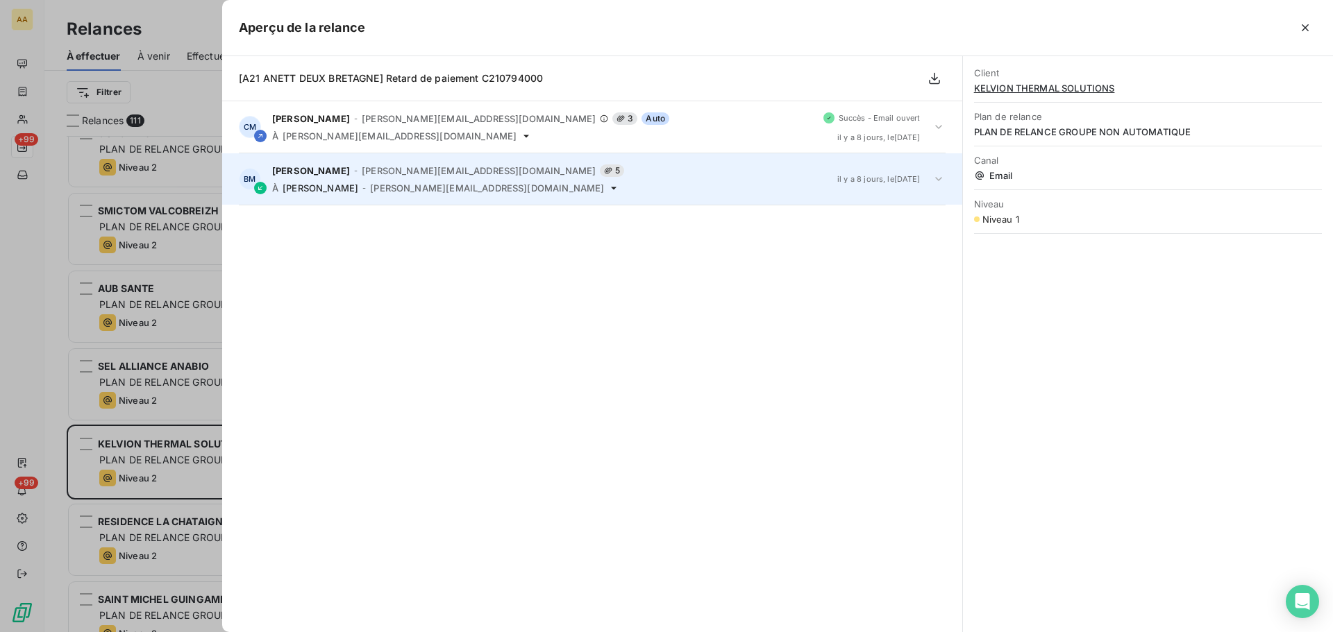
click at [317, 178] on div "Blanchet Myriam - [EMAIL_ADDRESS][DOMAIN_NAME] 5 À [PERSON_NAME] - [PERSON_NAME…" at bounding box center [549, 179] width 554 height 29
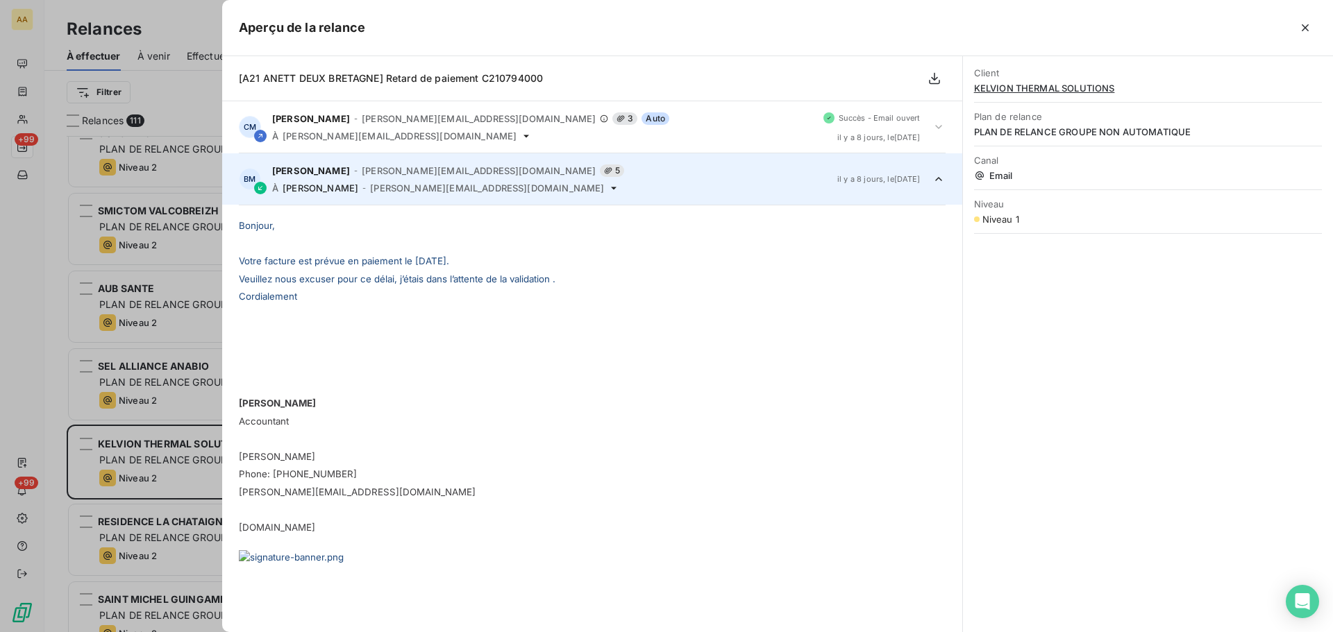
scroll to position [52, 0]
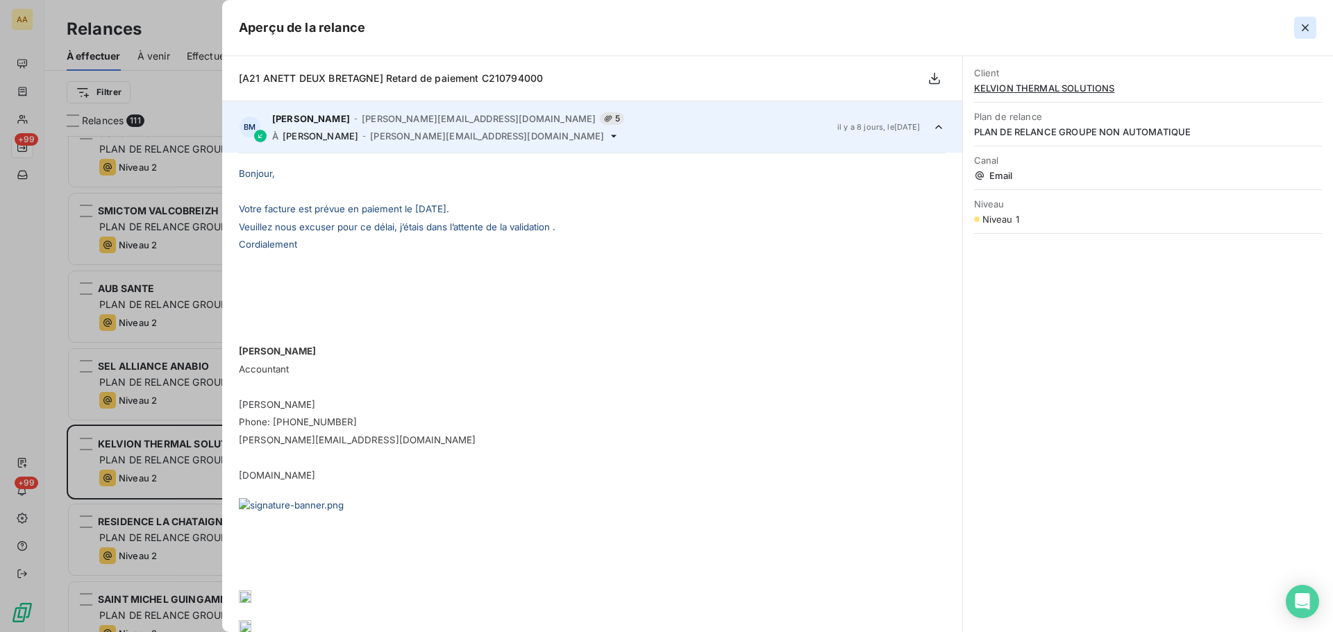
click at [1299, 26] on icon "button" at bounding box center [1305, 28] width 14 height 14
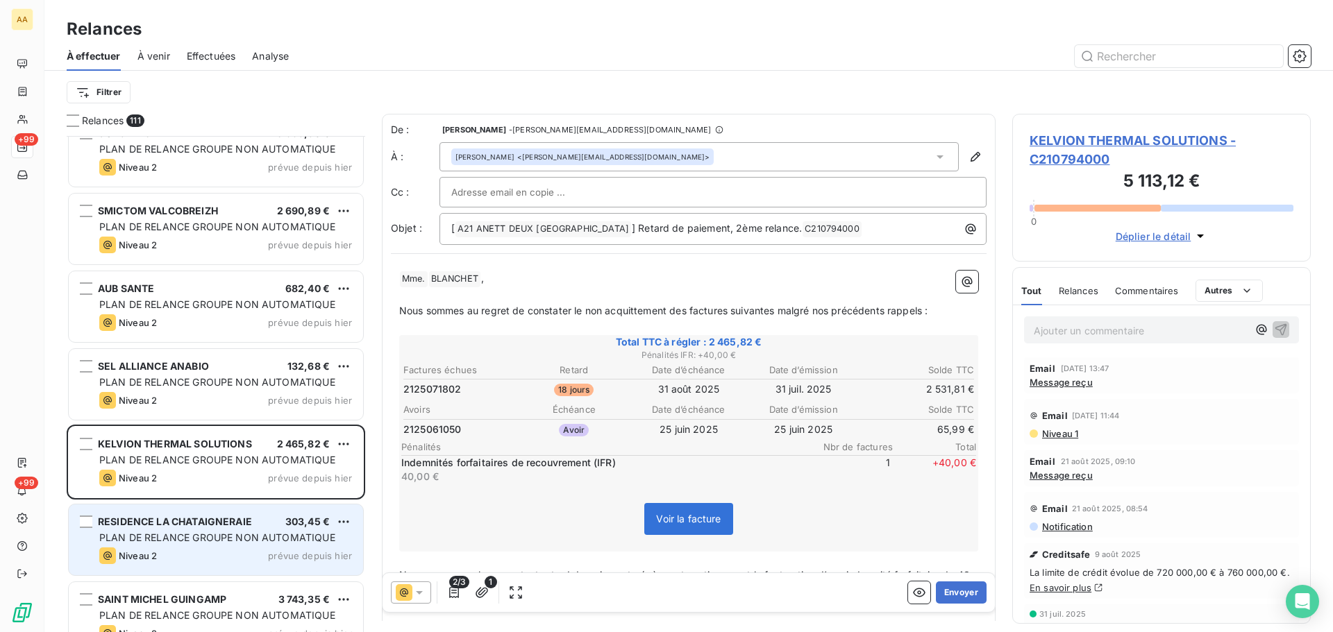
scroll to position [7220, 0]
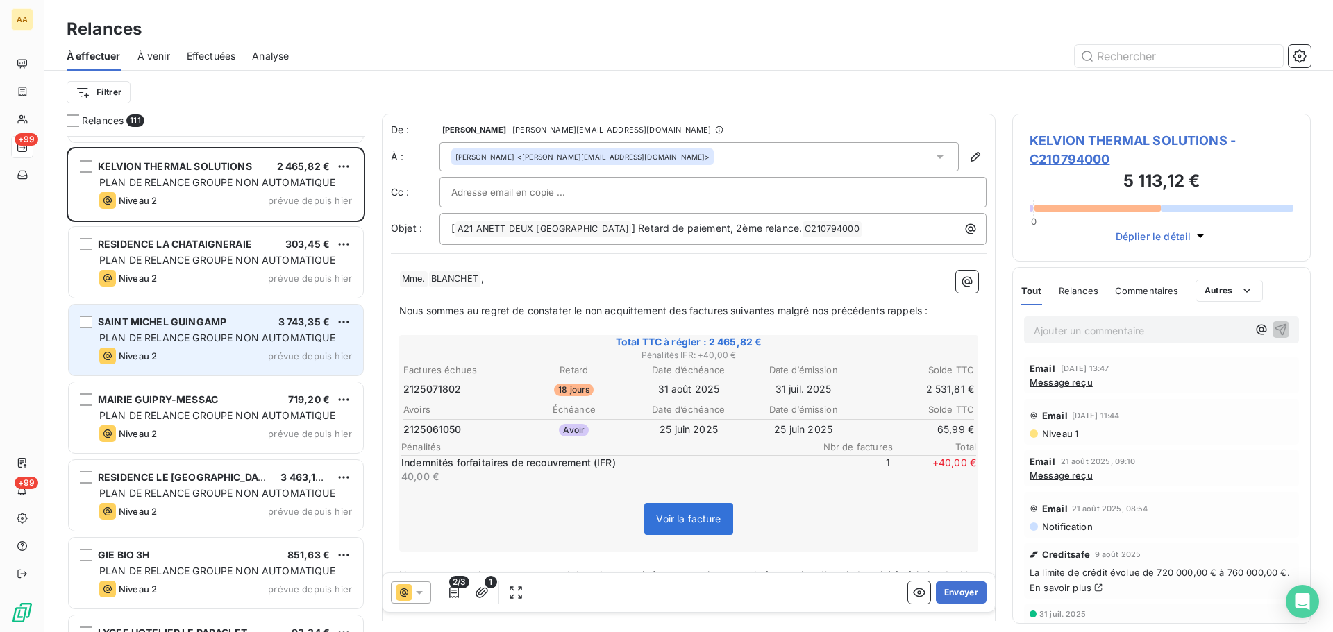
click at [189, 330] on div "SAINT MICHEL GUINGAMP 3 743,35 € PLAN DE RELANCE GROUPE NON AUTOMATIQUE Niveau …" at bounding box center [216, 340] width 294 height 71
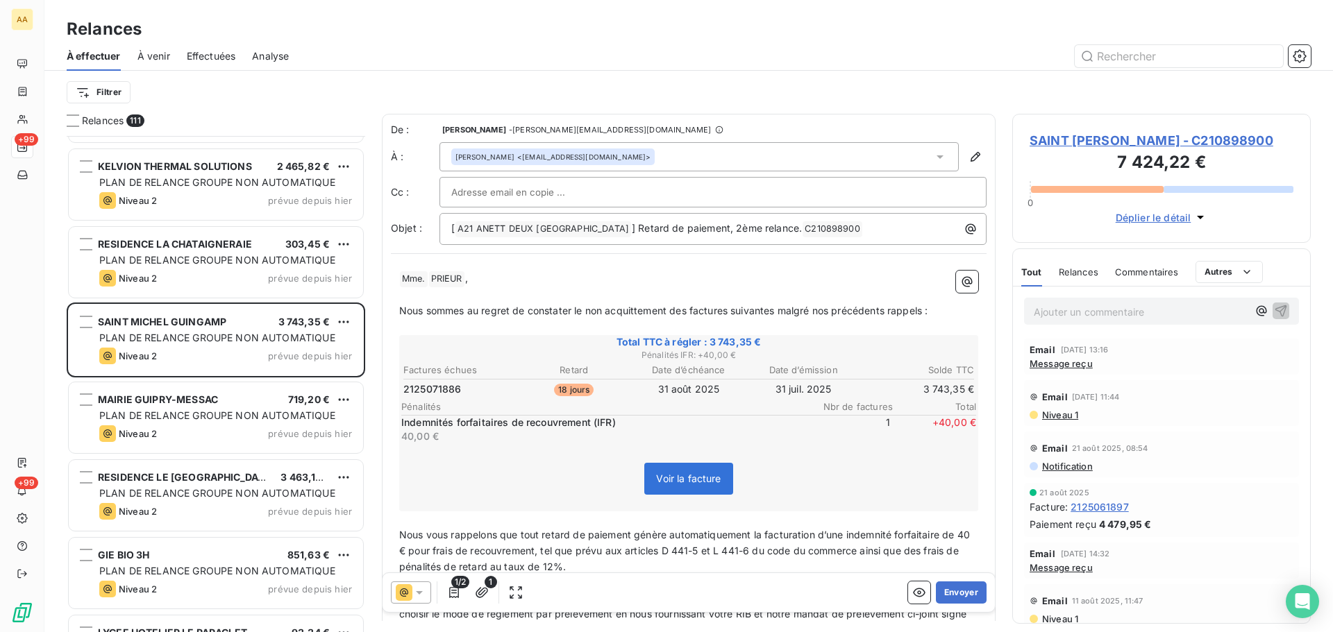
click at [1066, 362] on span "Message reçu" at bounding box center [1060, 363] width 63 height 11
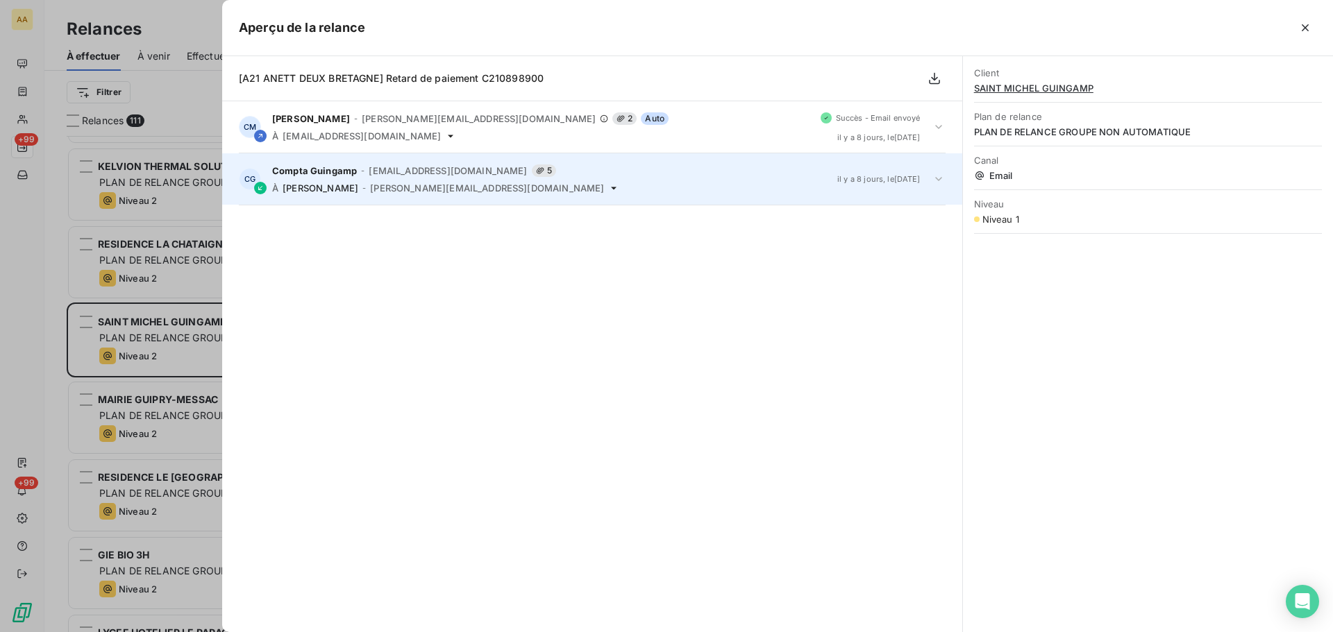
click at [427, 187] on span "[PERSON_NAME][EMAIL_ADDRESS][DOMAIN_NAME]" at bounding box center [487, 188] width 234 height 11
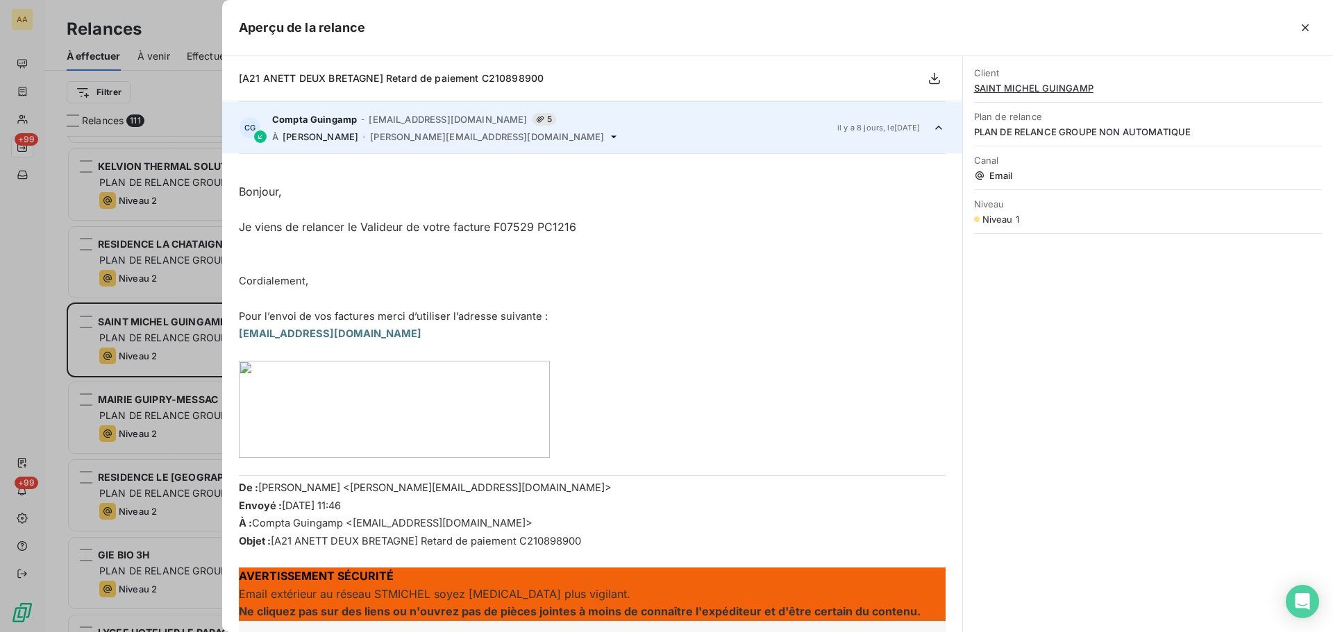
scroll to position [52, 0]
click at [1306, 30] on icon "button" at bounding box center [1305, 27] width 7 height 7
